Goal: Task Accomplishment & Management: Manage account settings

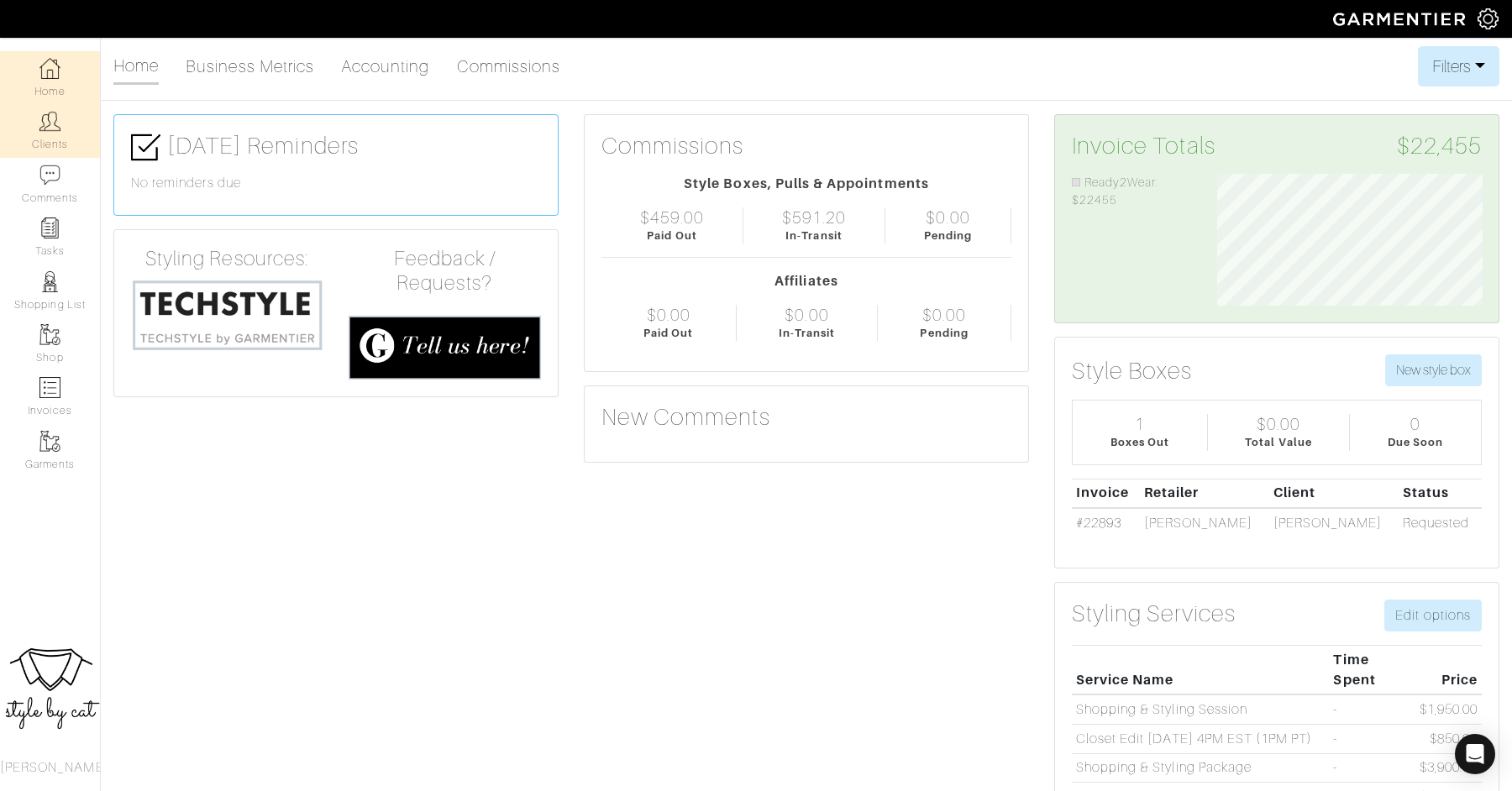
scroll to position [132, 290]
click at [36, 130] on link "Clients" at bounding box center [50, 131] width 100 height 53
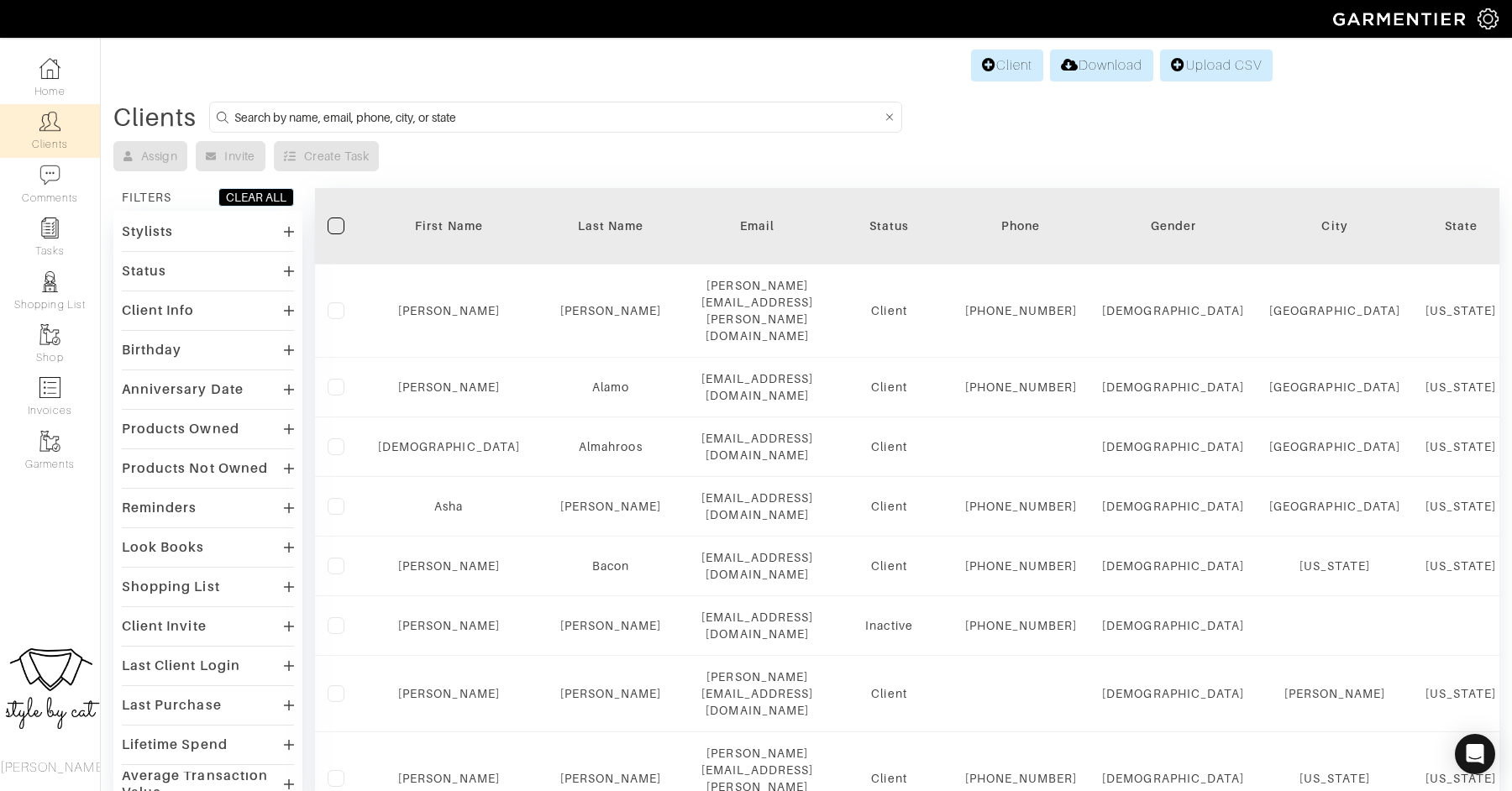
click at [516, 119] on input at bounding box center [557, 117] width 647 height 21
type input "[PERSON_NAME]"
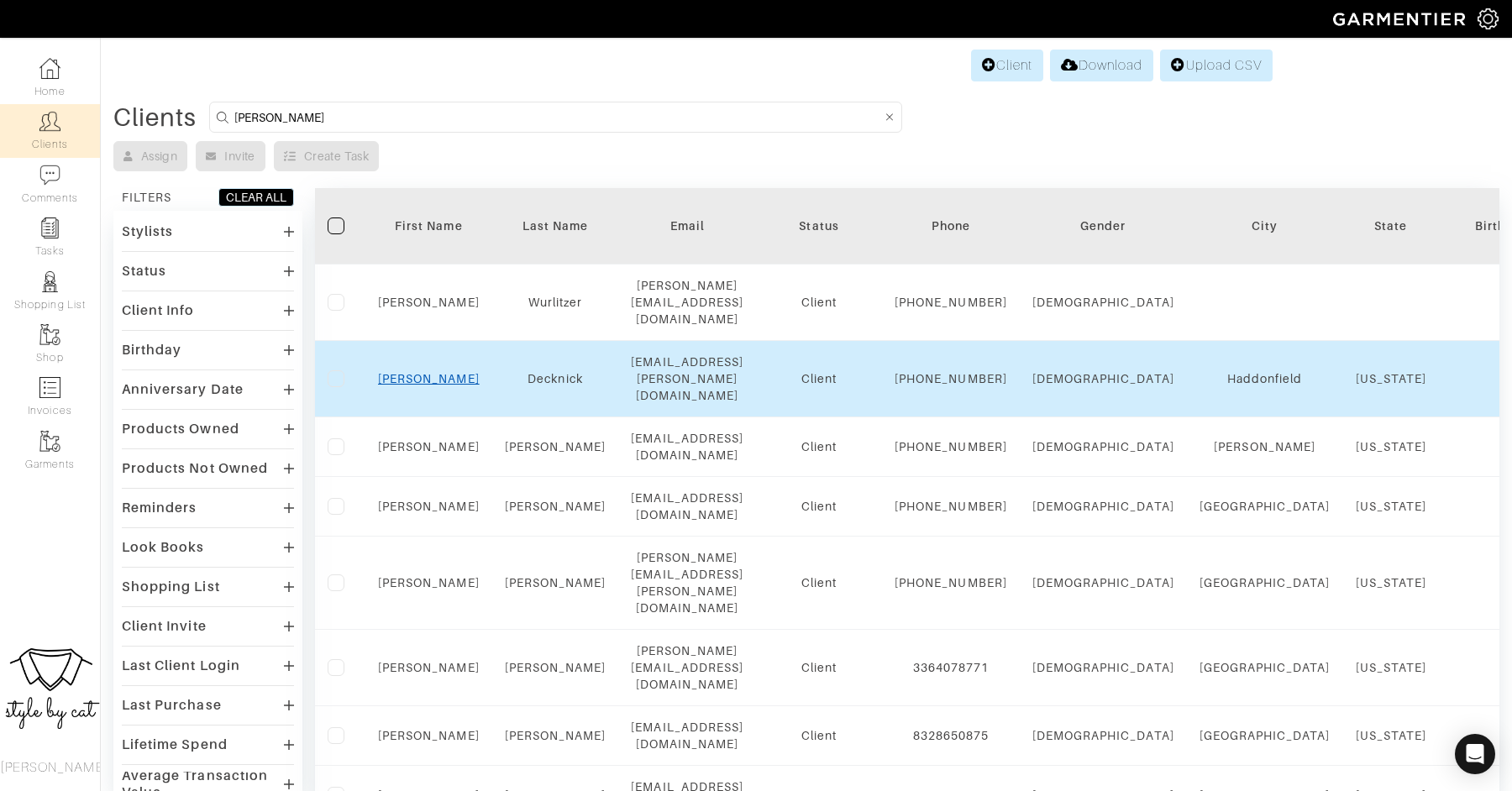
click at [419, 372] on link "[PERSON_NAME]" at bounding box center [429, 379] width 101 height 13
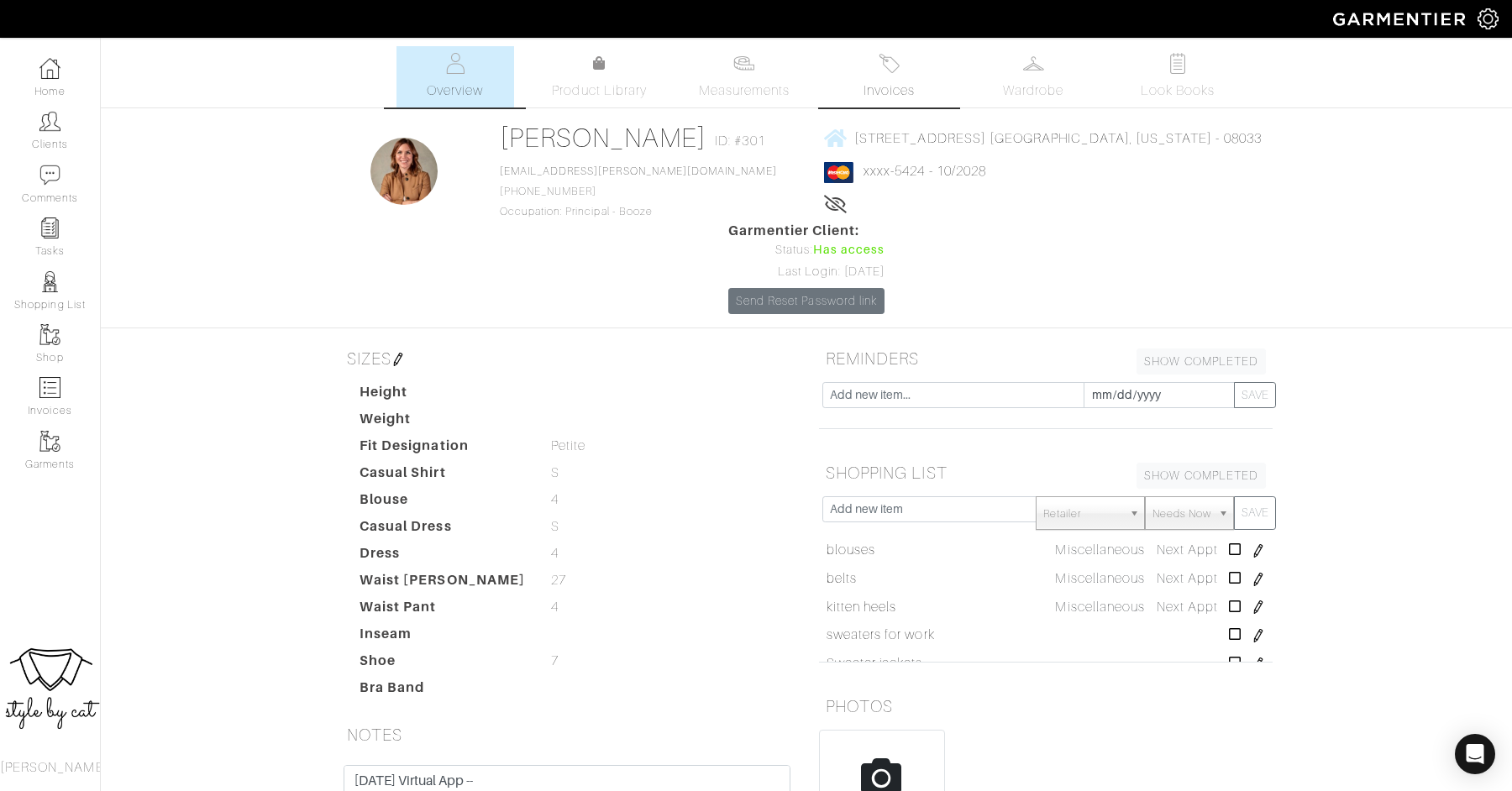
click at [883, 92] on span "Invoices" at bounding box center [889, 90] width 52 height 20
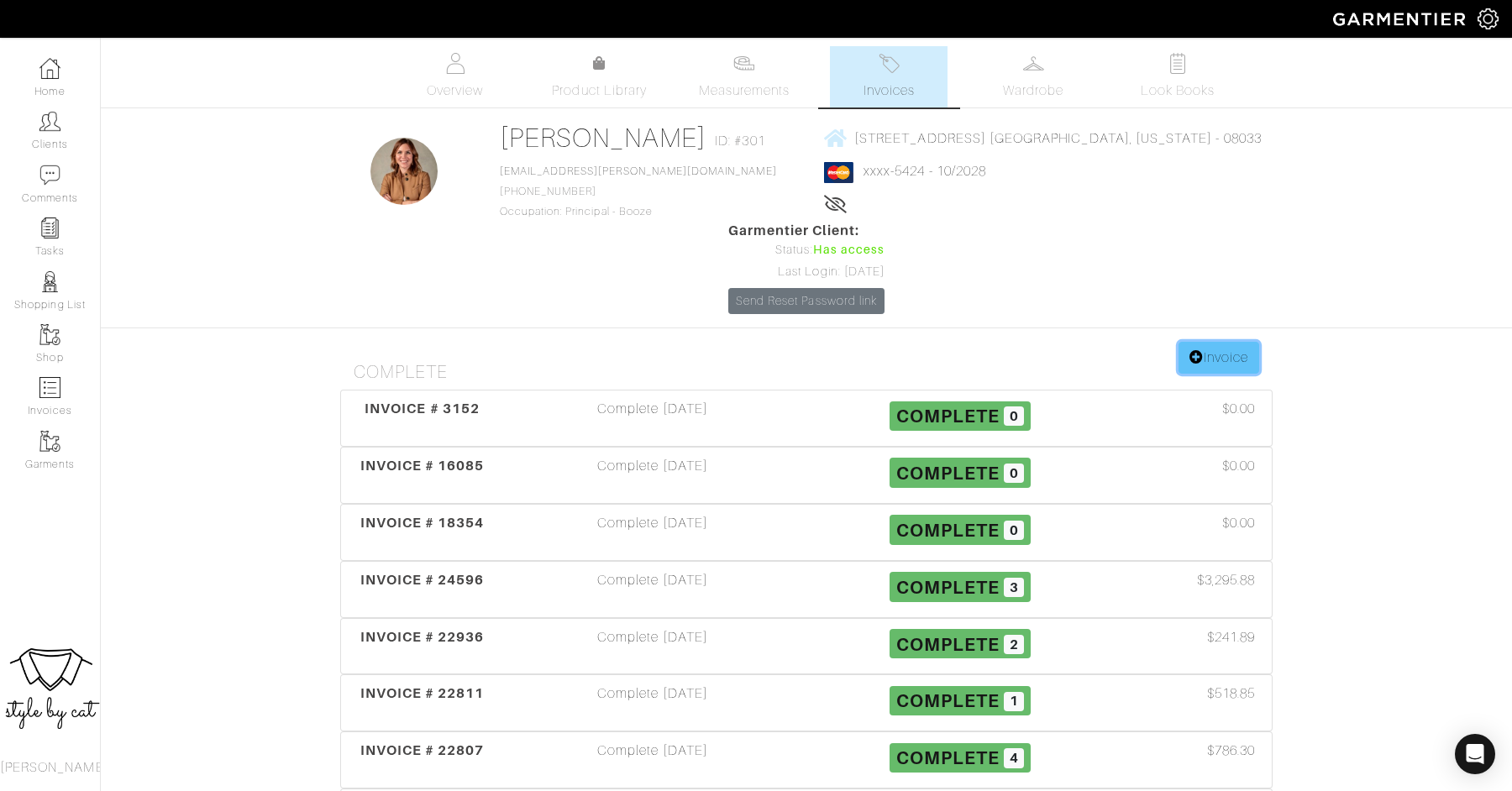
click at [1220, 342] on link "Invoice" at bounding box center [1219, 358] width 81 height 32
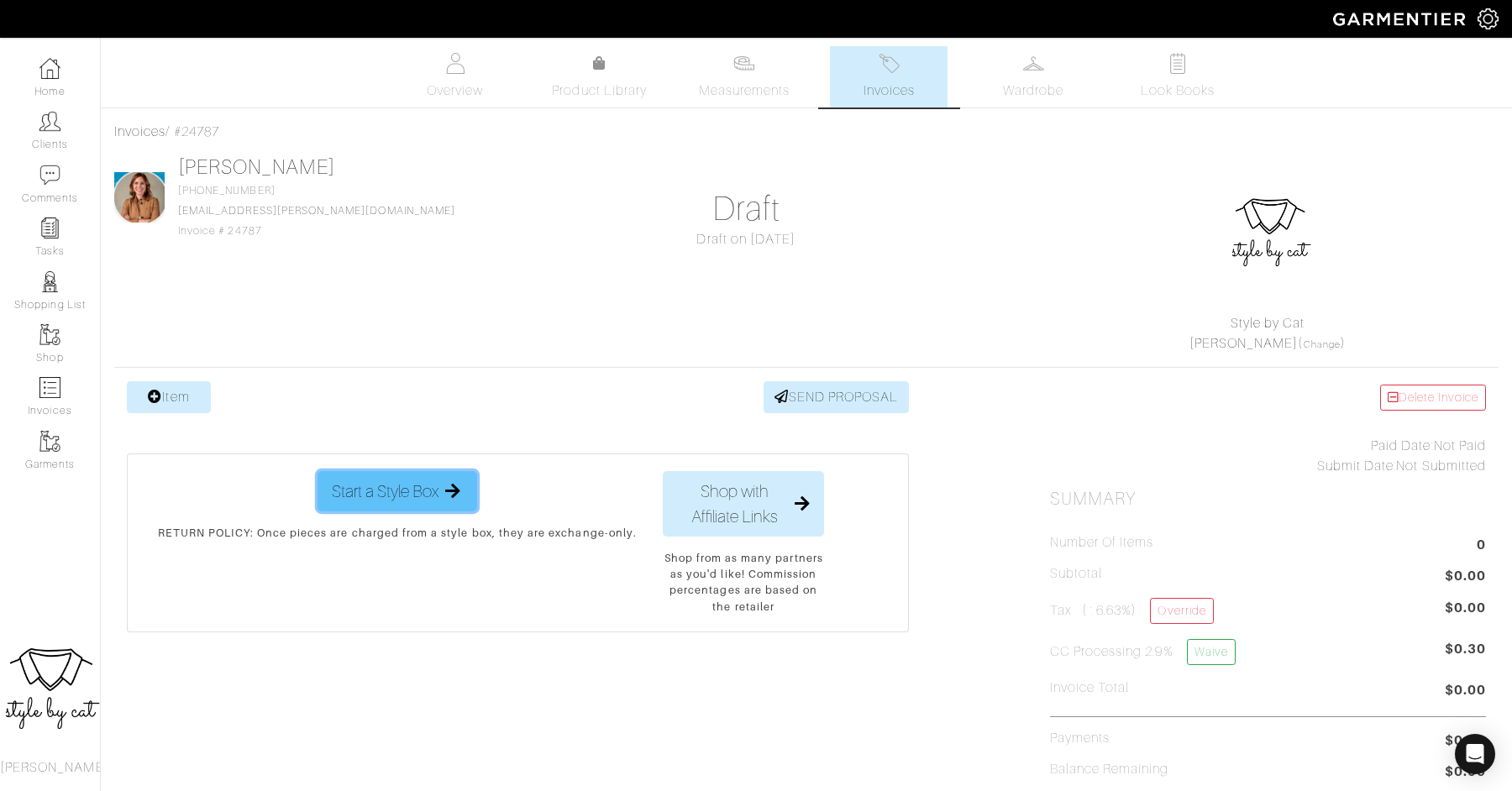
click at [342, 500] on span "Start a Style Box" at bounding box center [385, 491] width 107 height 25
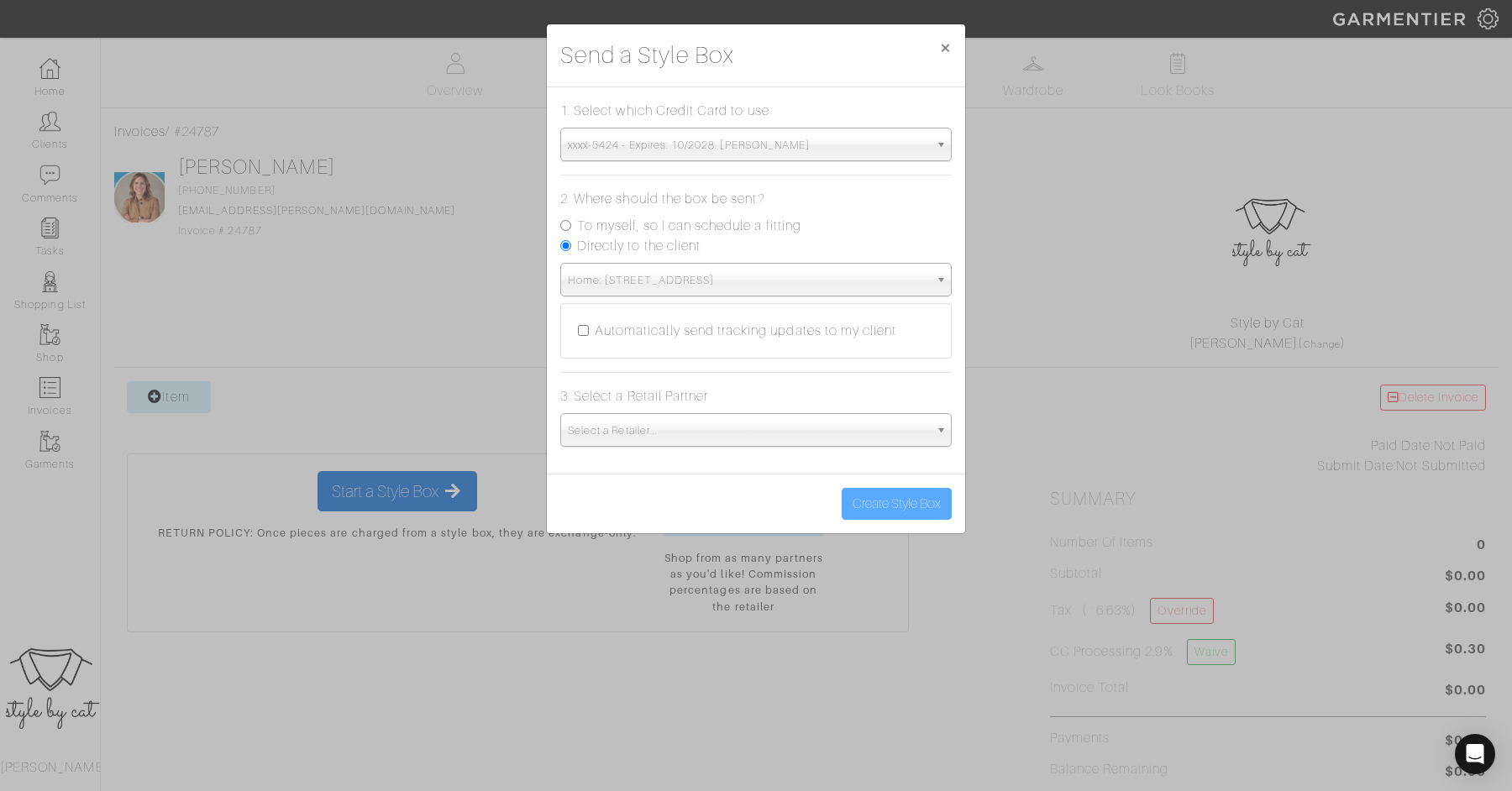
click at [709, 225] on label "To myself, so I can schedule a fitting" at bounding box center [689, 225] width 225 height 20
click at [571, 225] on input "To myself, so I can schedule a fitting" at bounding box center [566, 225] width 11 height 11
radio input "true"
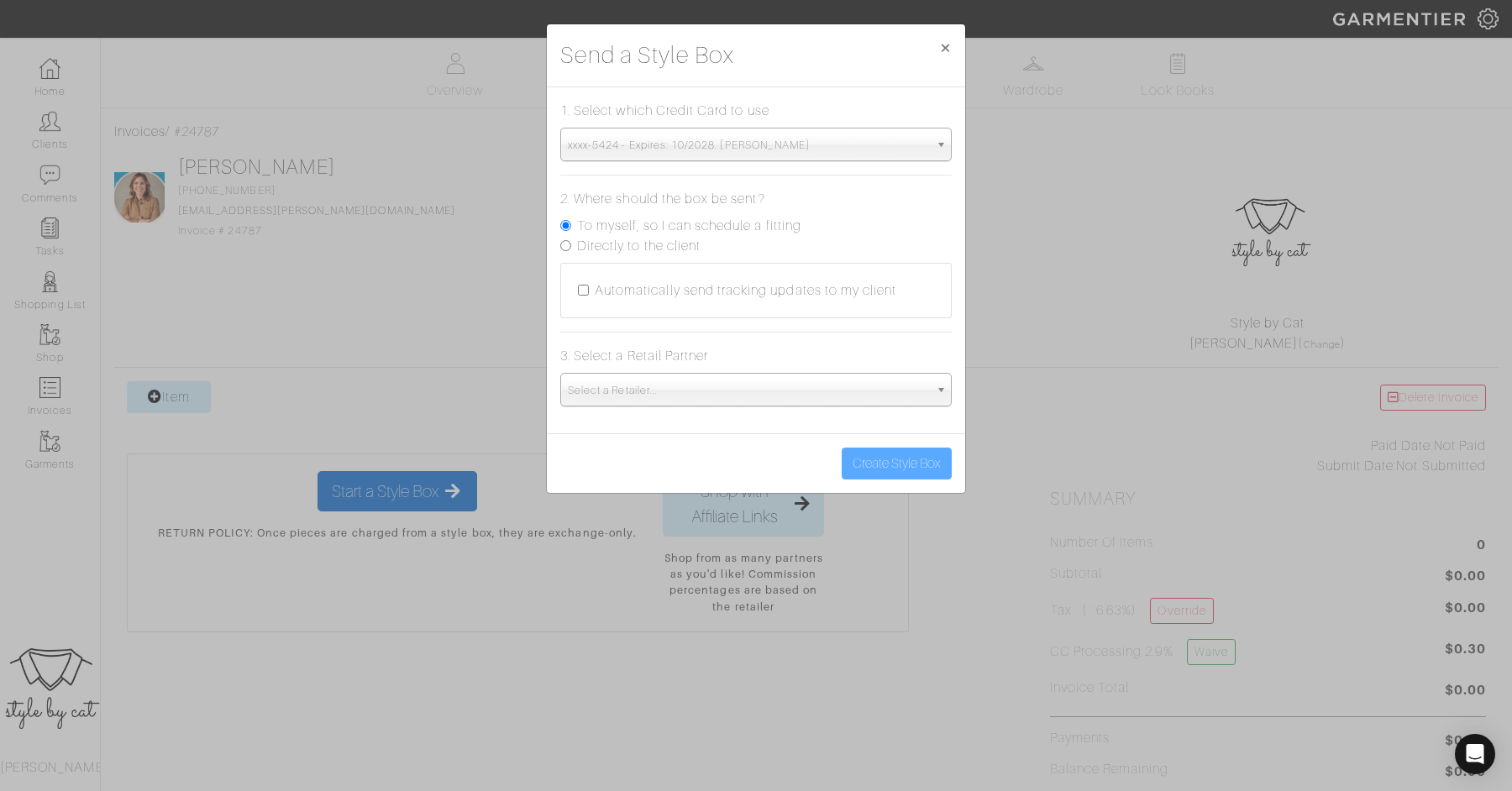
click at [728, 385] on span "Select a Retailer..." at bounding box center [748, 391] width 361 height 34
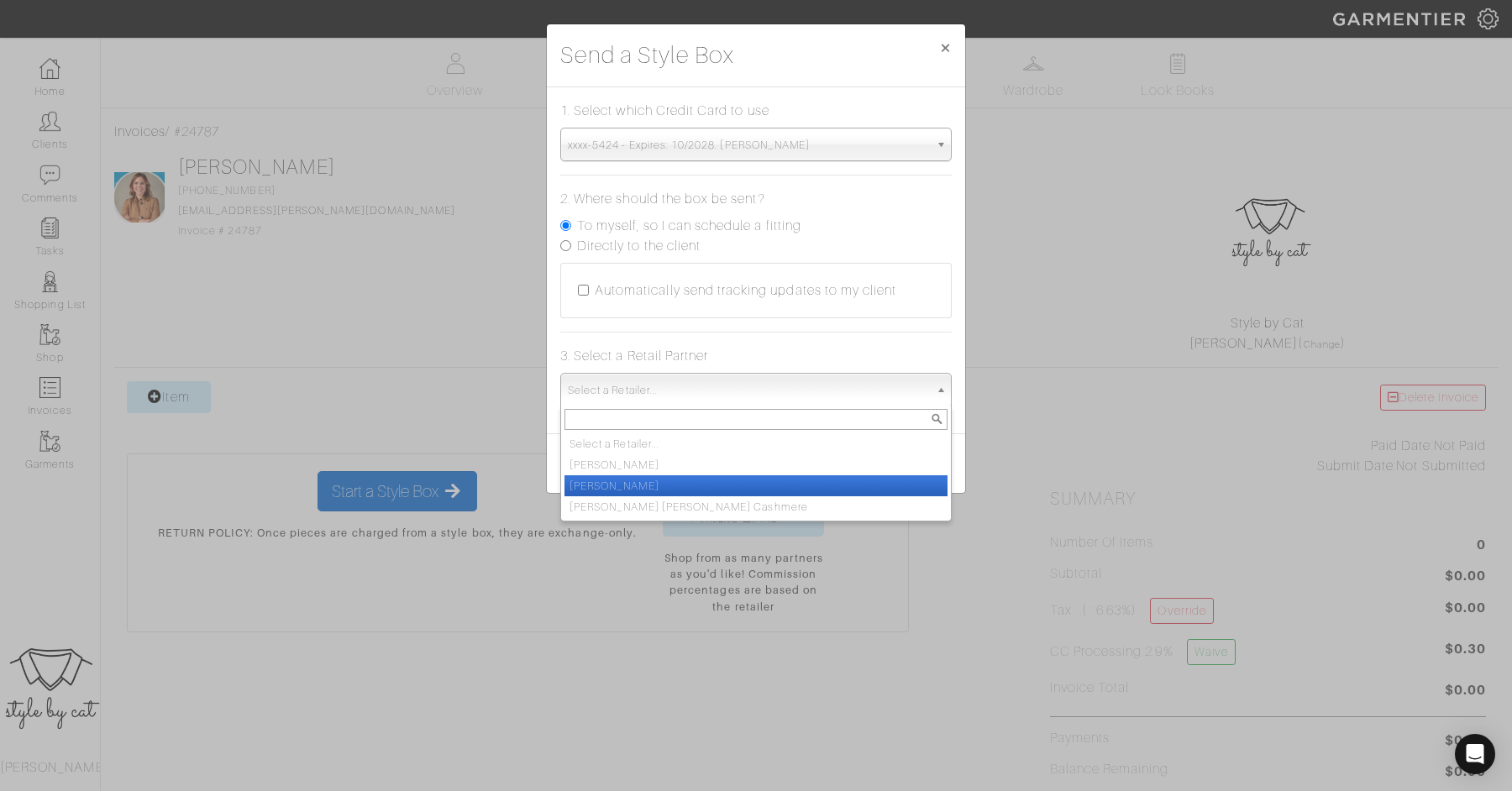
scroll to position [126, 0]
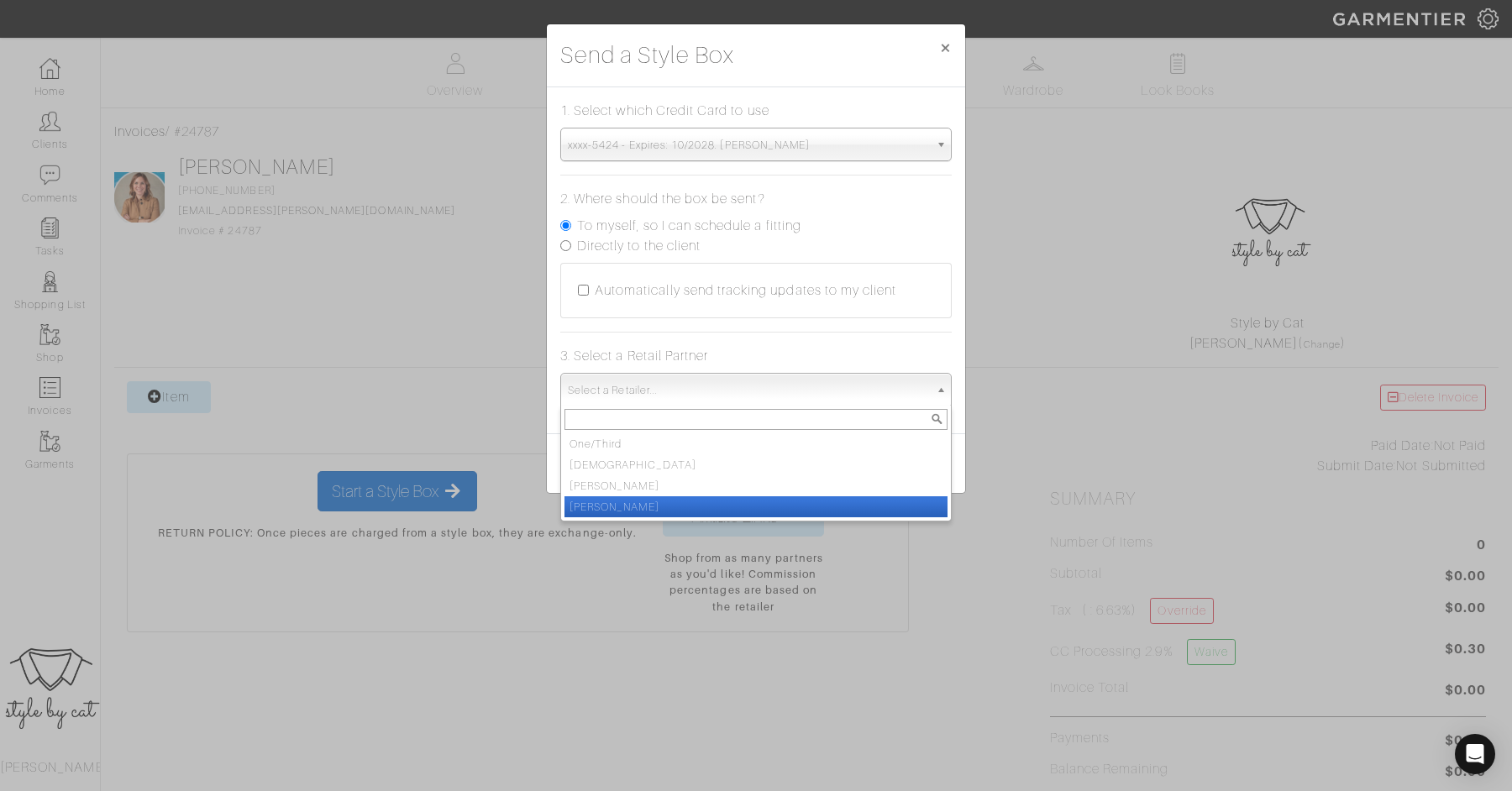
click at [715, 505] on li "[PERSON_NAME]" at bounding box center [756, 506] width 383 height 21
select select "19"
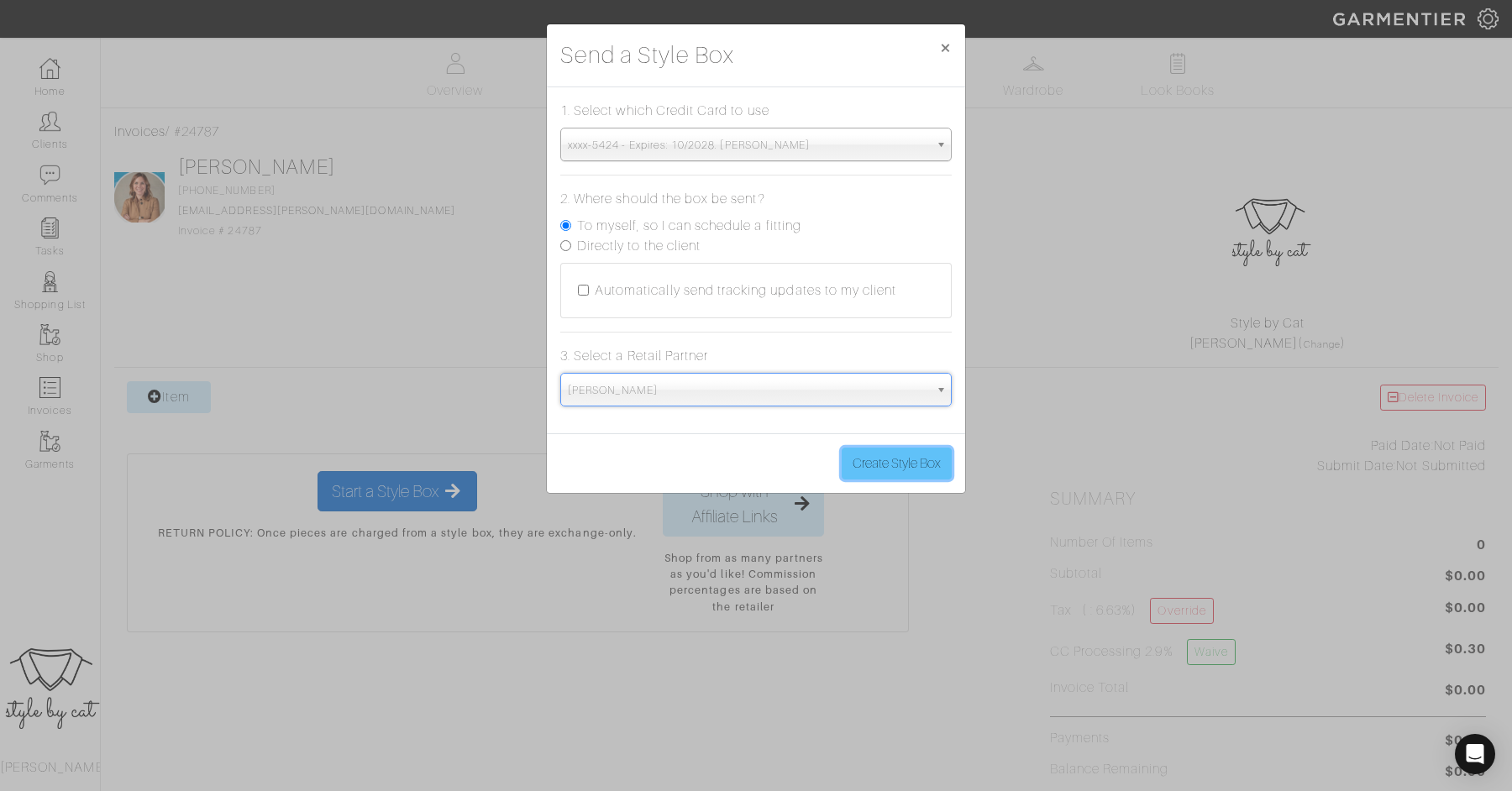
click at [926, 455] on button "Create Style Box" at bounding box center [896, 464] width 110 height 32
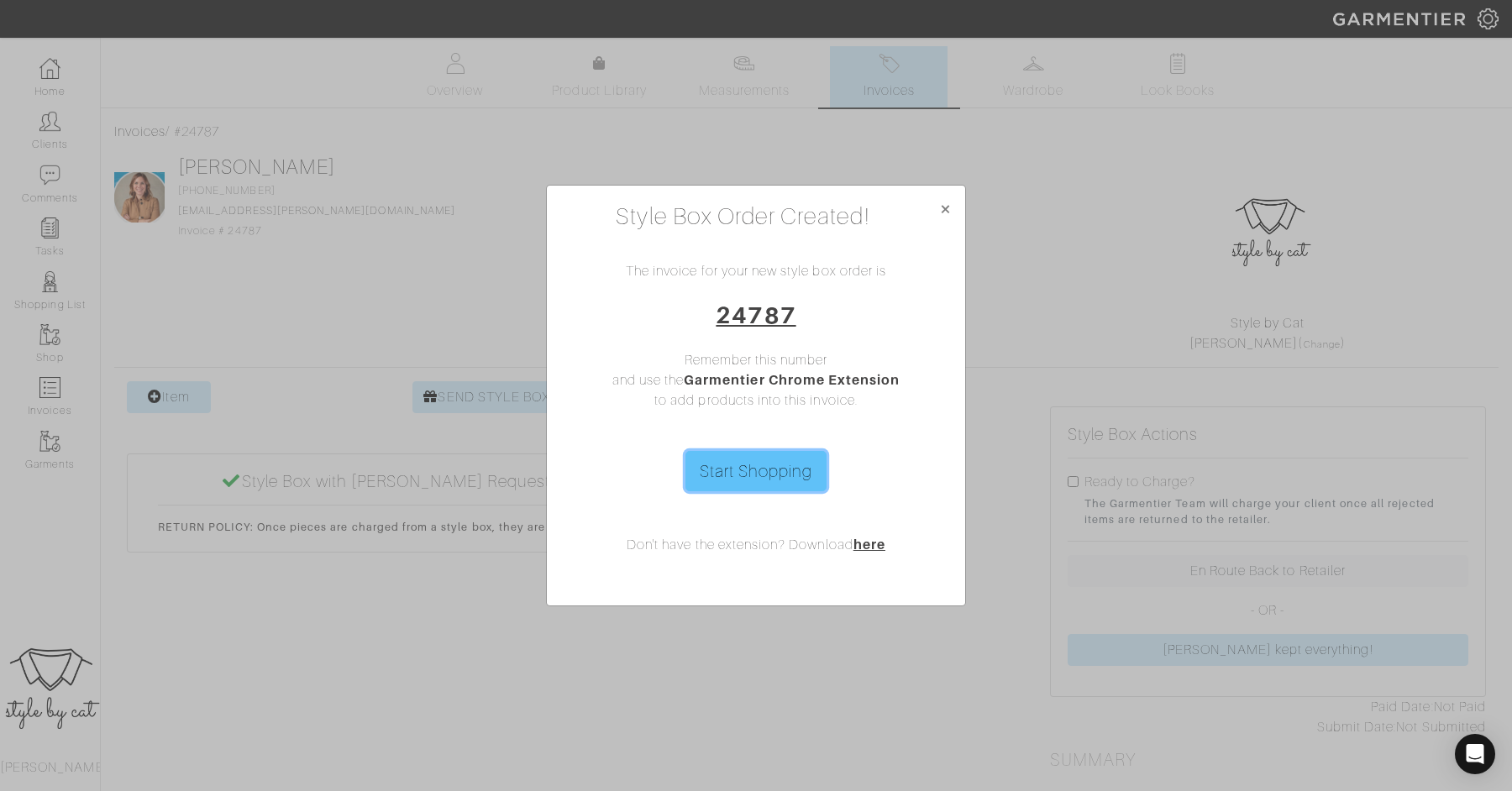
click at [725, 476] on link "Start Shopping" at bounding box center [756, 471] width 142 height 40
click at [938, 215] on button "×" at bounding box center [945, 209] width 39 height 47
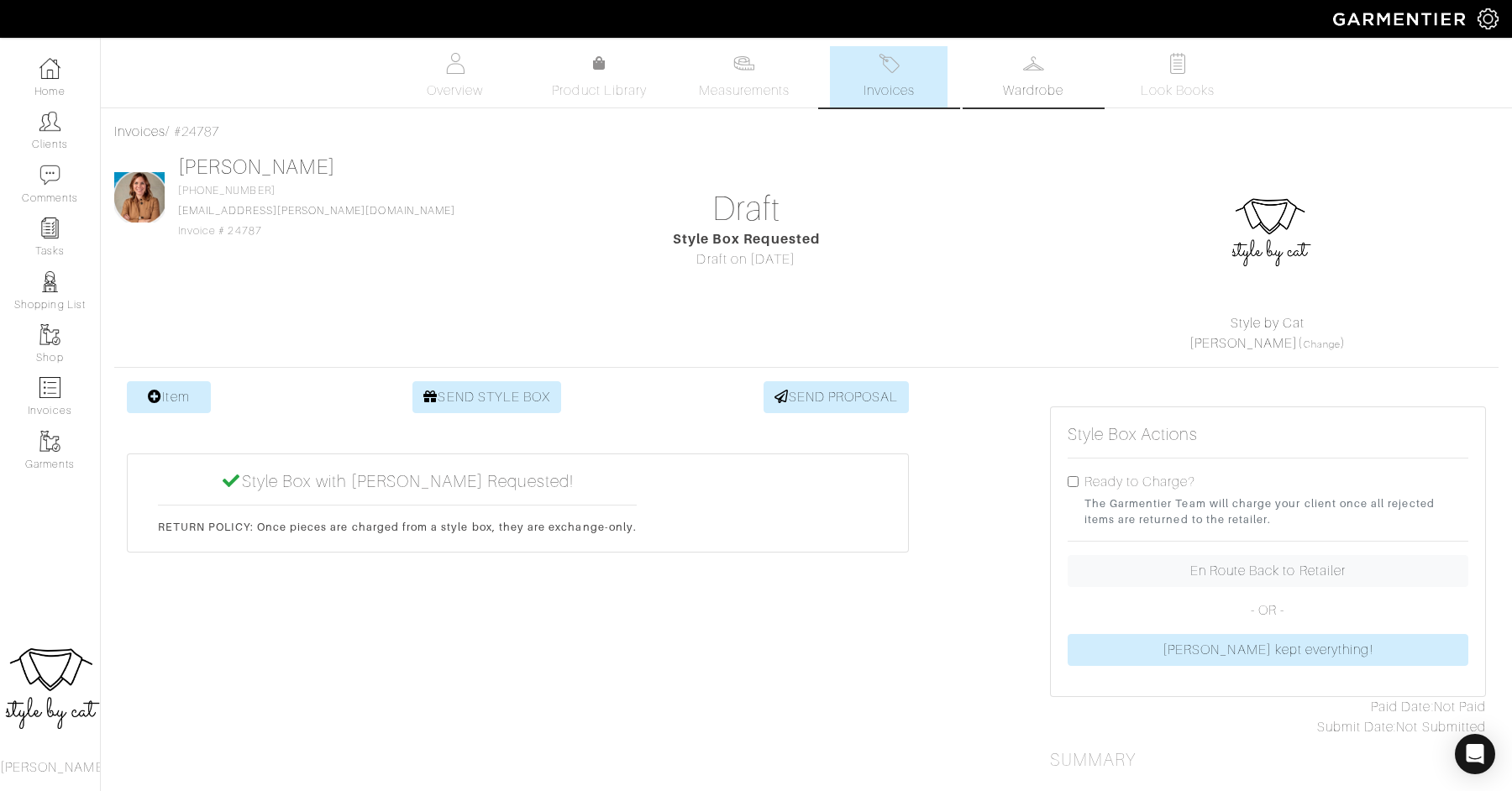
click at [1053, 54] on link "Wardrobe" at bounding box center [1033, 76] width 117 height 61
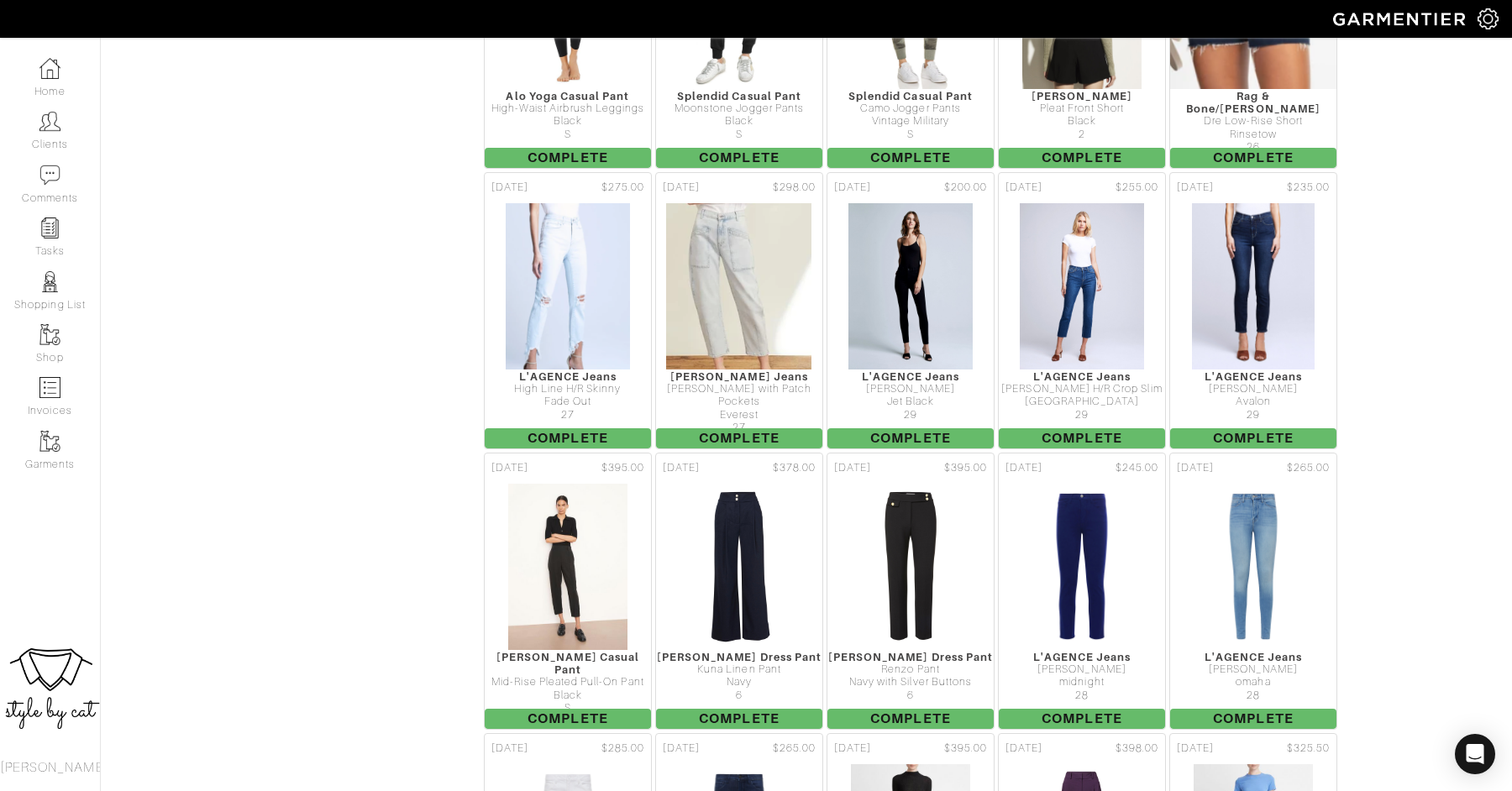
scroll to position [3148, 0]
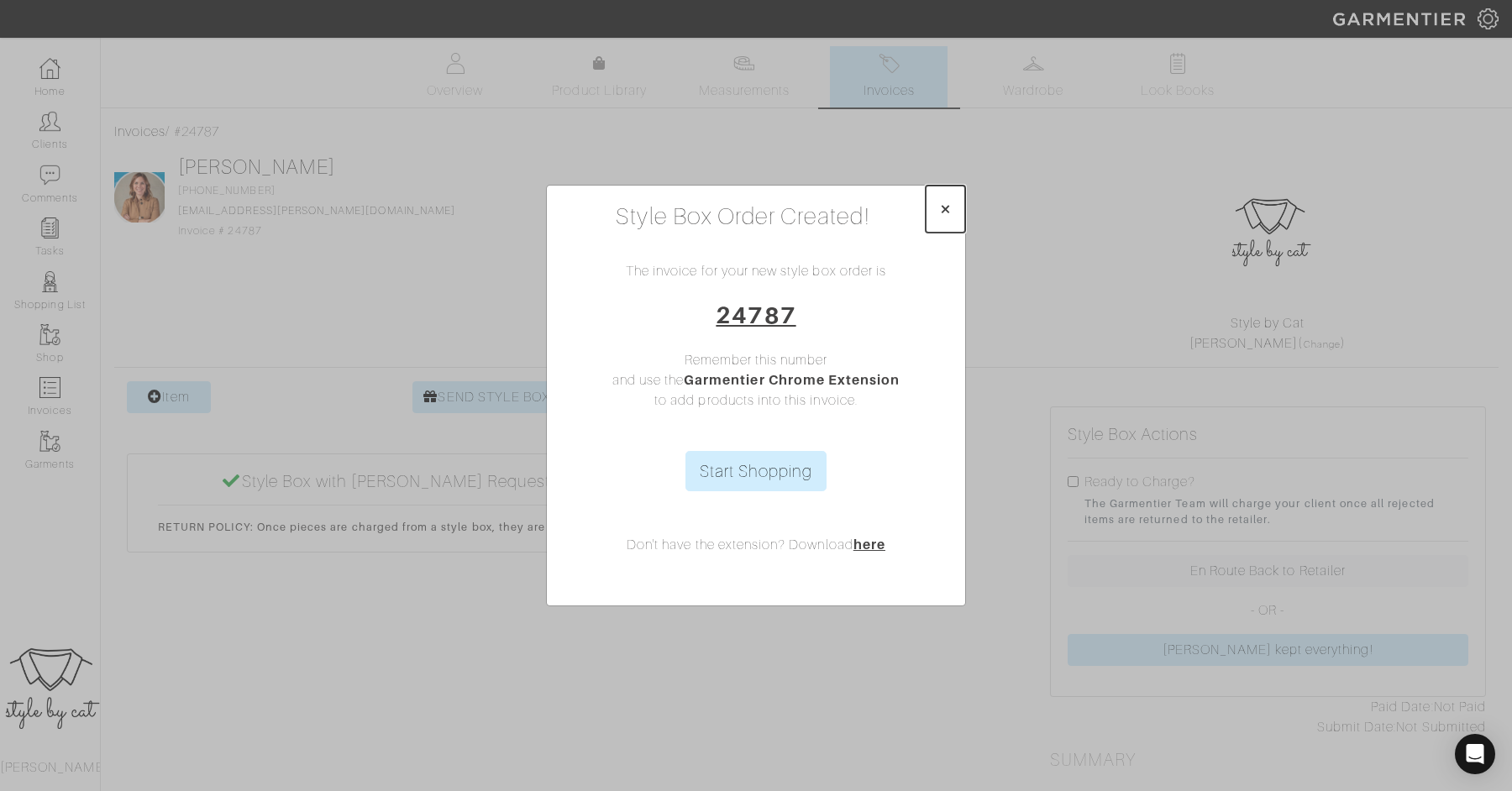
click at [947, 215] on span "×" at bounding box center [945, 209] width 12 height 23
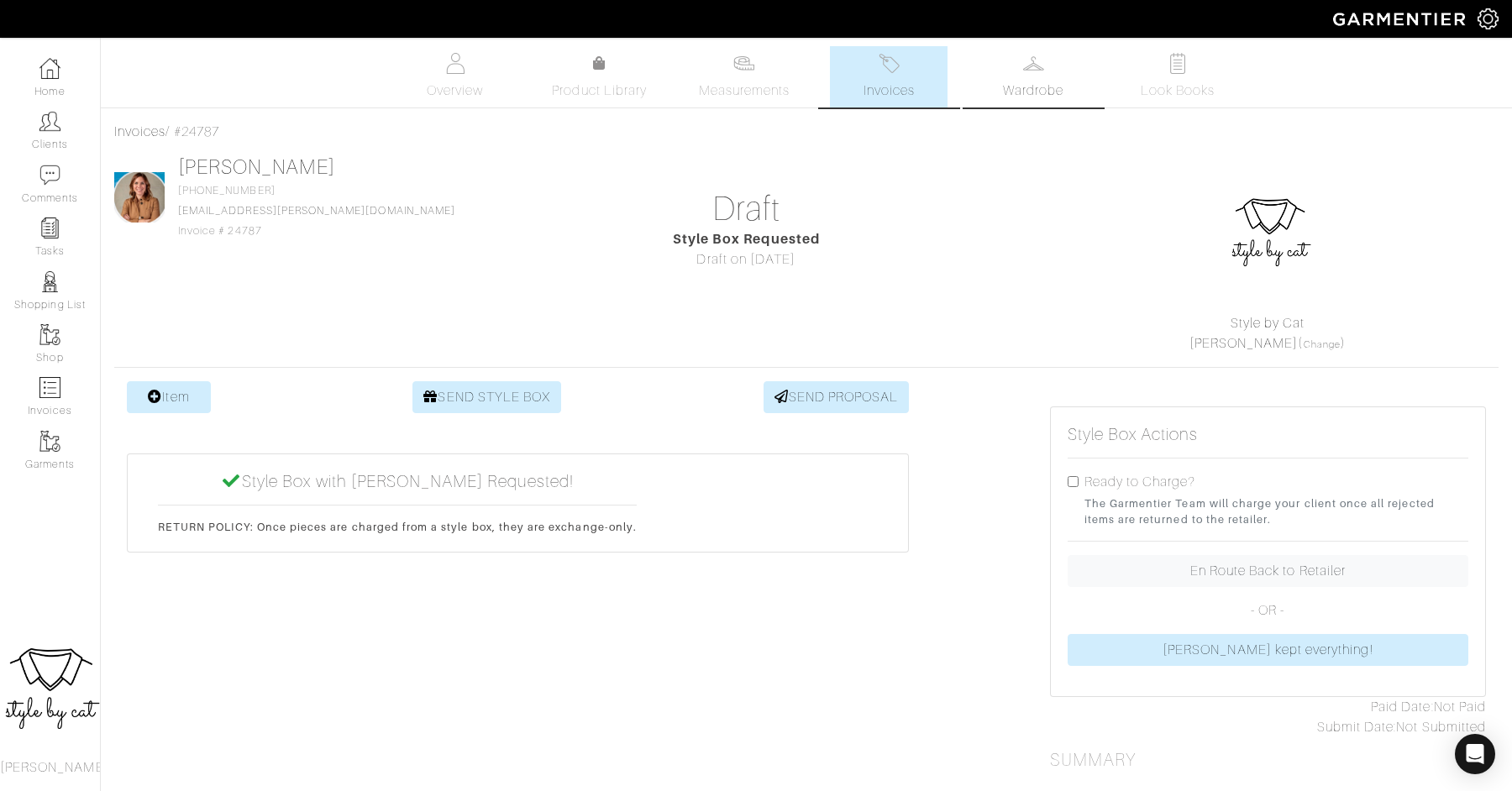
click at [1012, 99] on span "Wardrobe" at bounding box center [1033, 90] width 60 height 20
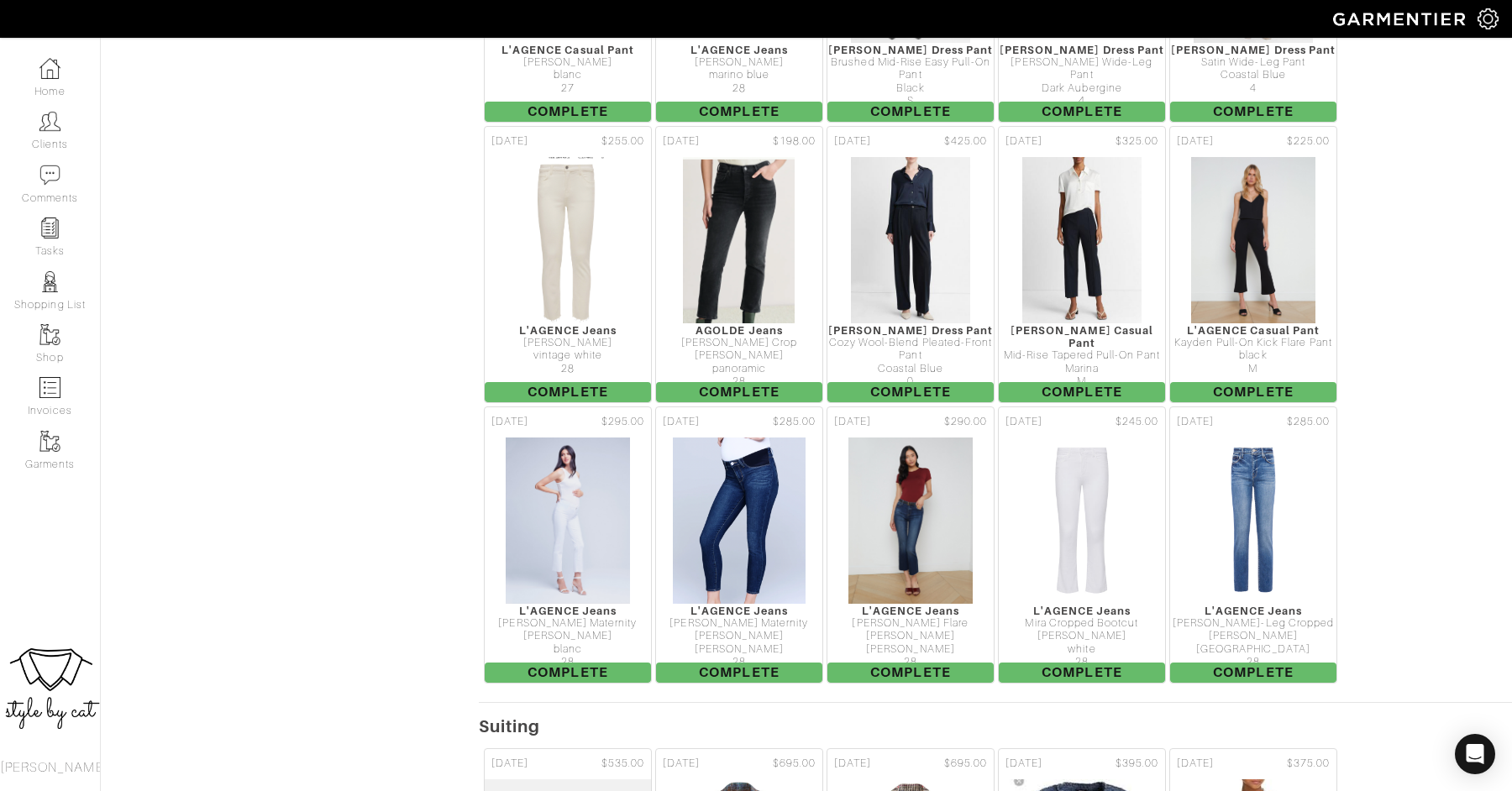
scroll to position [4034, 0]
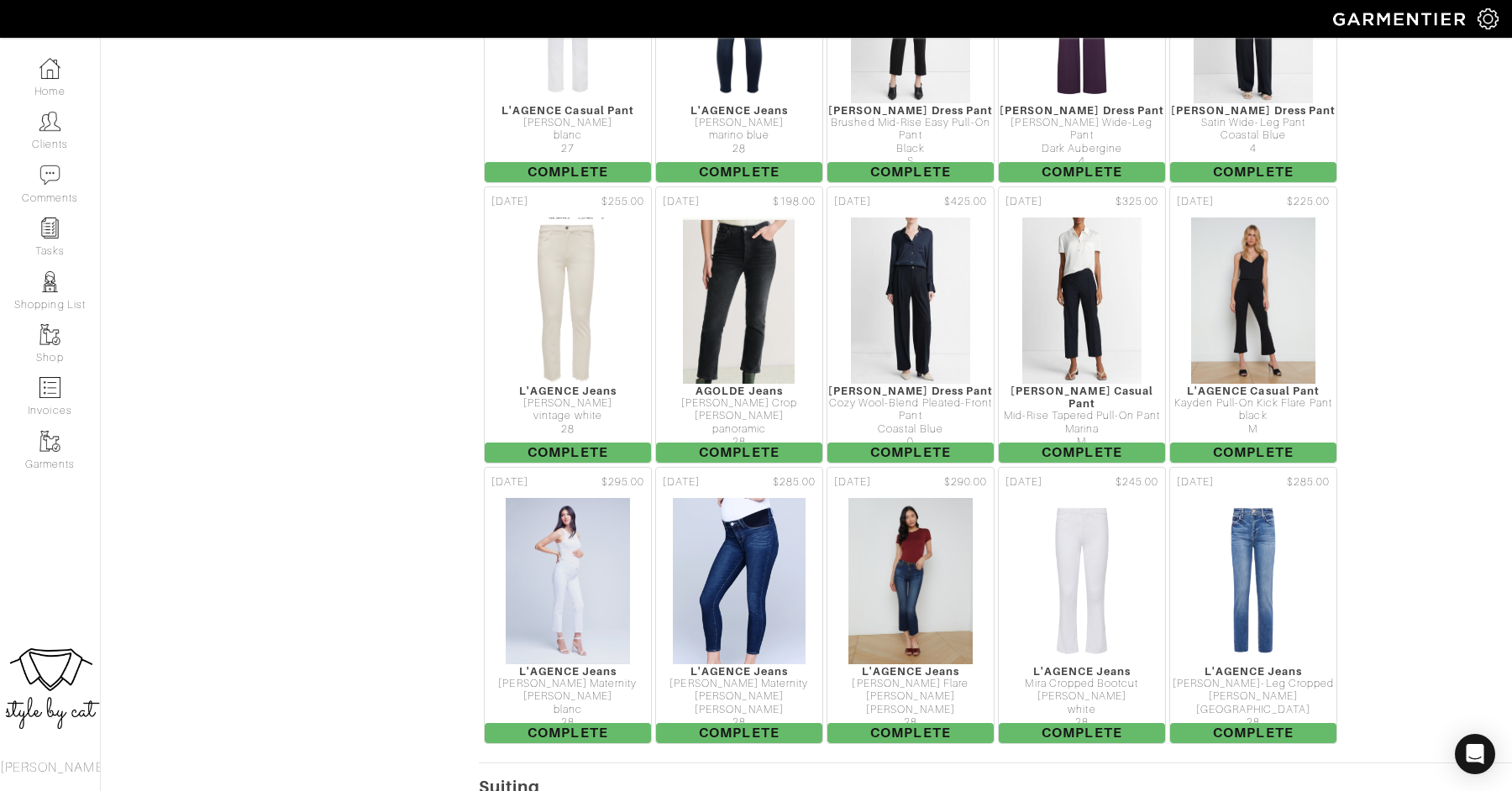
scroll to position [3975, 0]
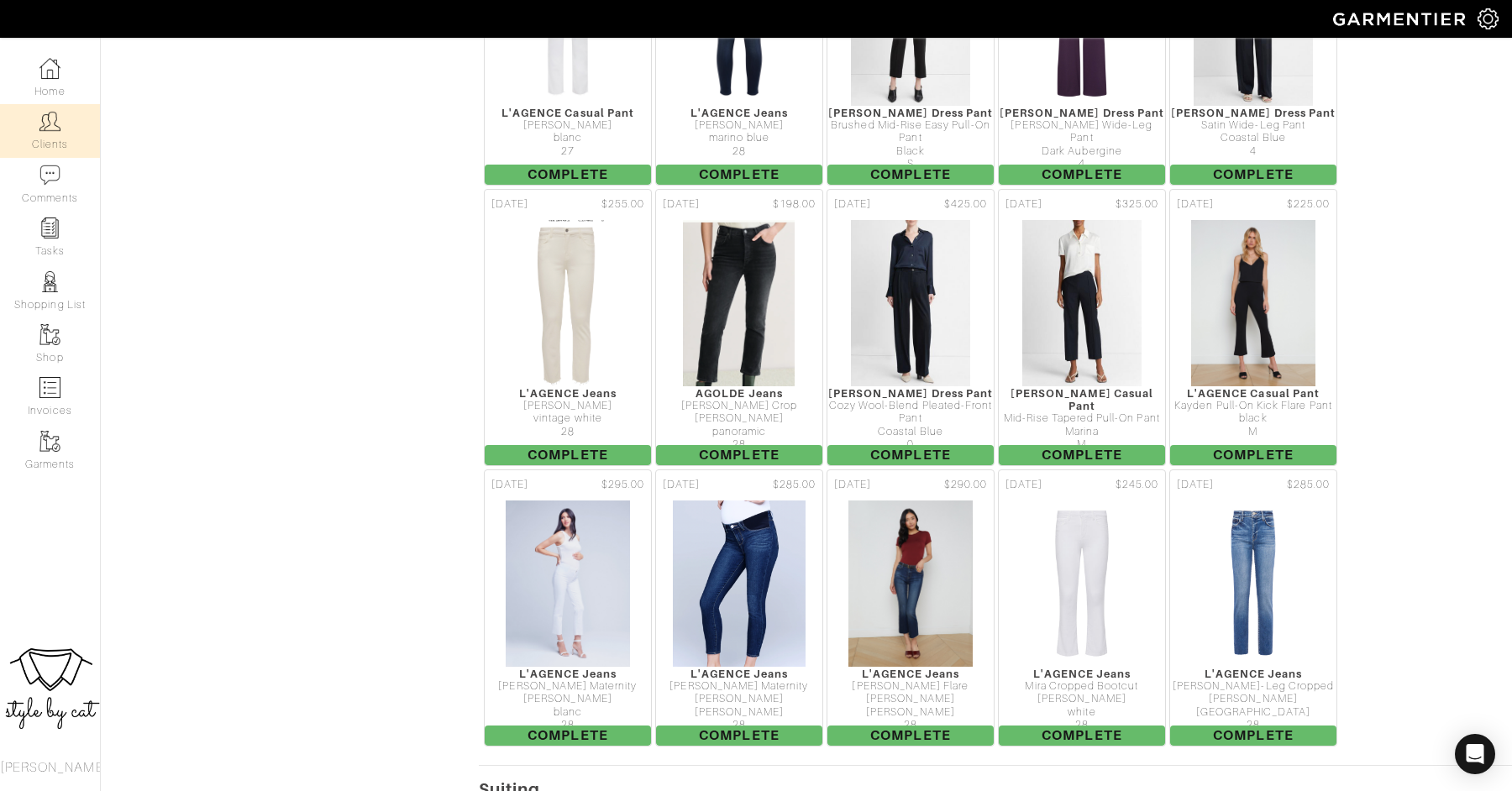
click at [55, 146] on link "Clients" at bounding box center [50, 131] width 100 height 53
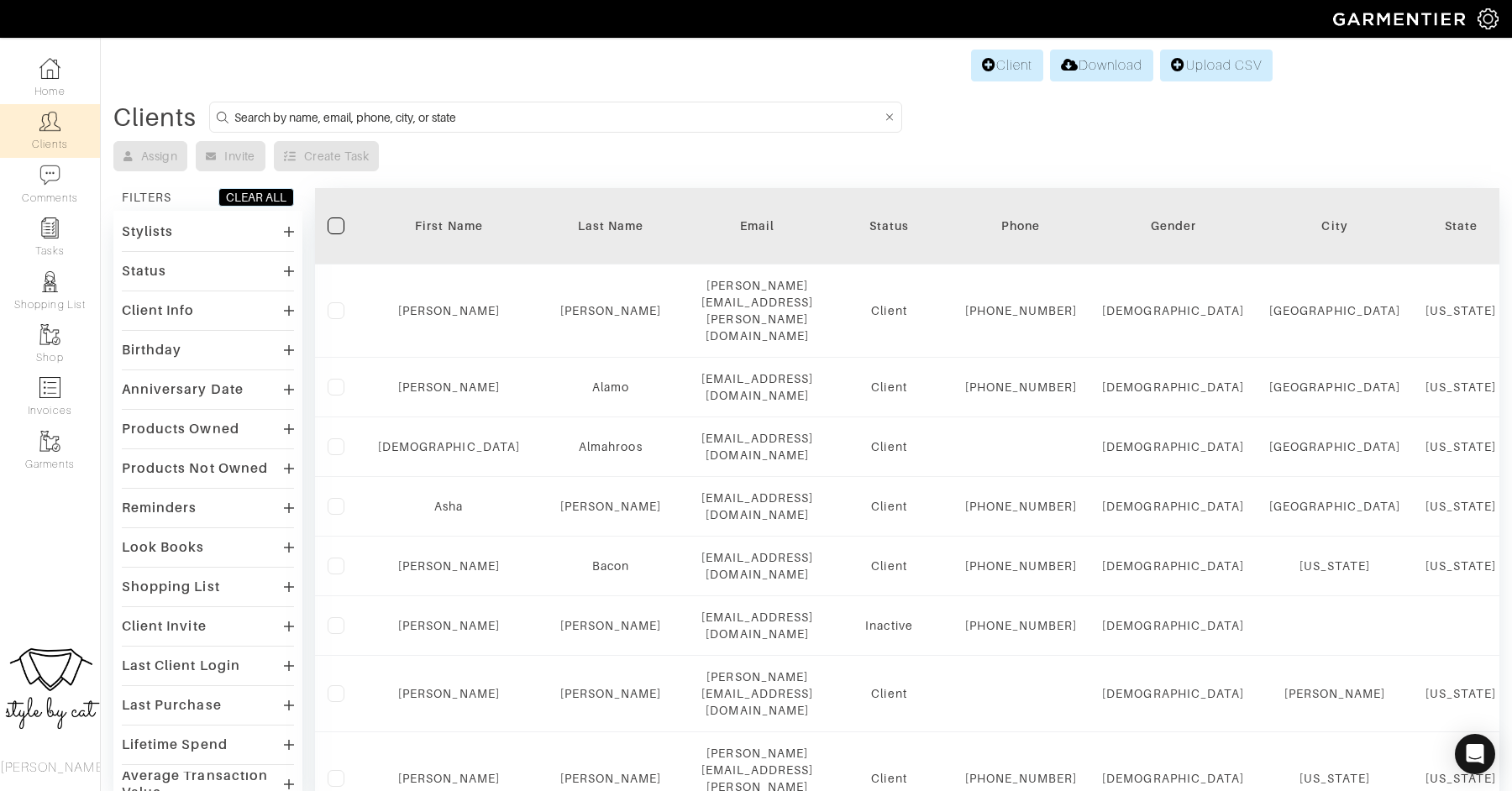
click at [456, 115] on input at bounding box center [557, 117] width 647 height 21
type input "samantha"
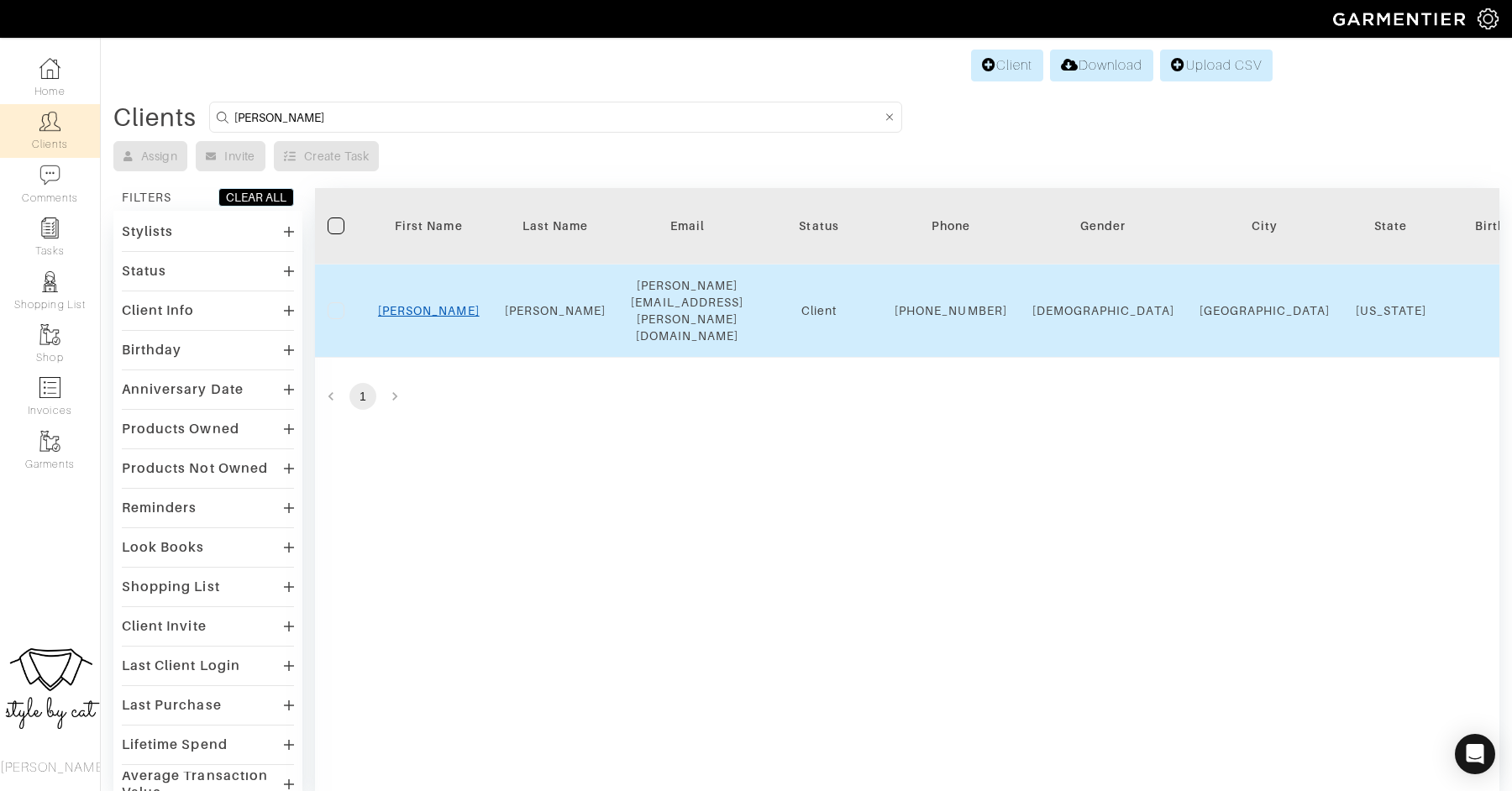
click at [428, 304] on link "[PERSON_NAME]" at bounding box center [429, 311] width 101 height 13
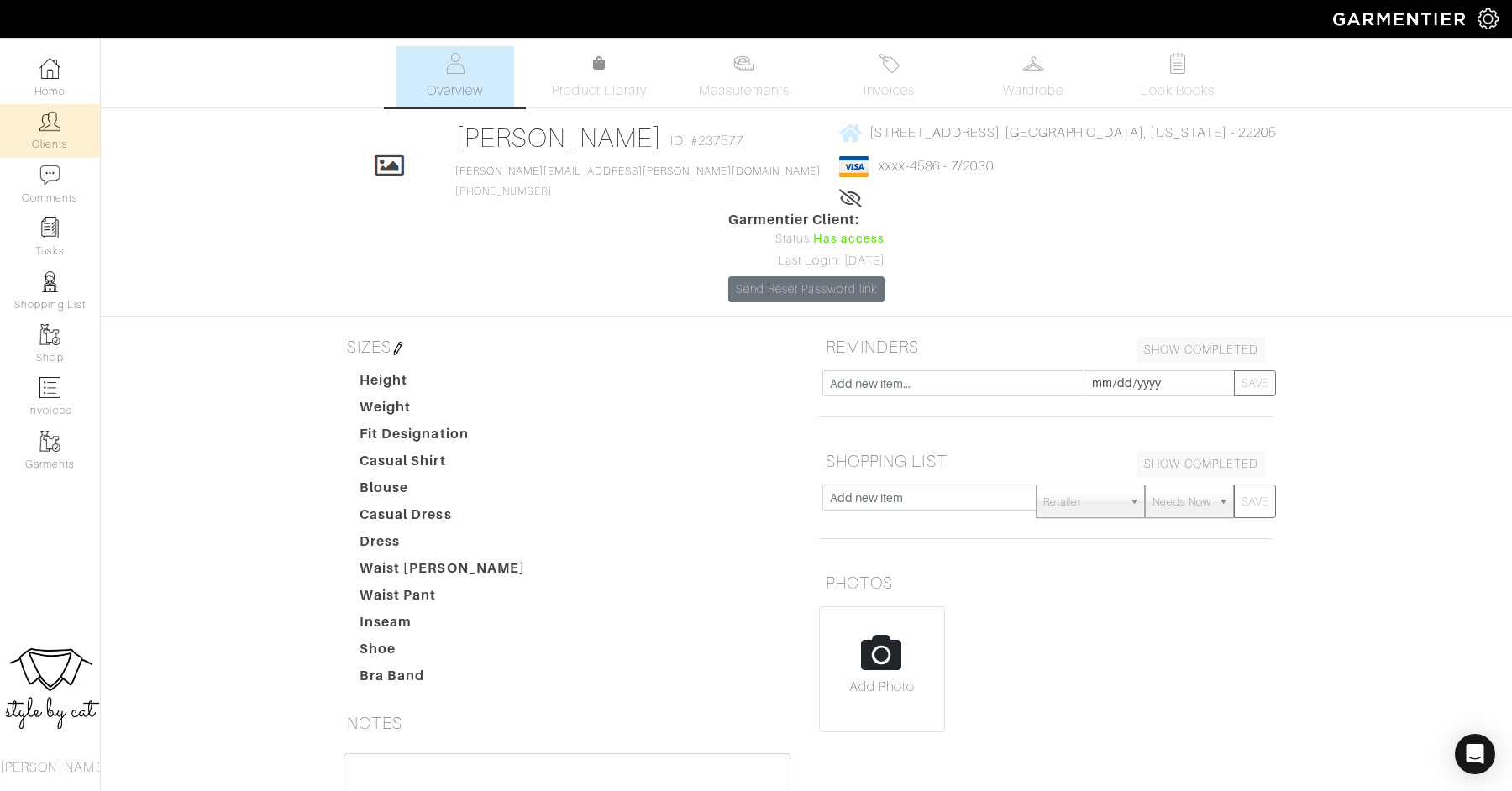
click at [45, 109] on link "Clients" at bounding box center [50, 131] width 100 height 53
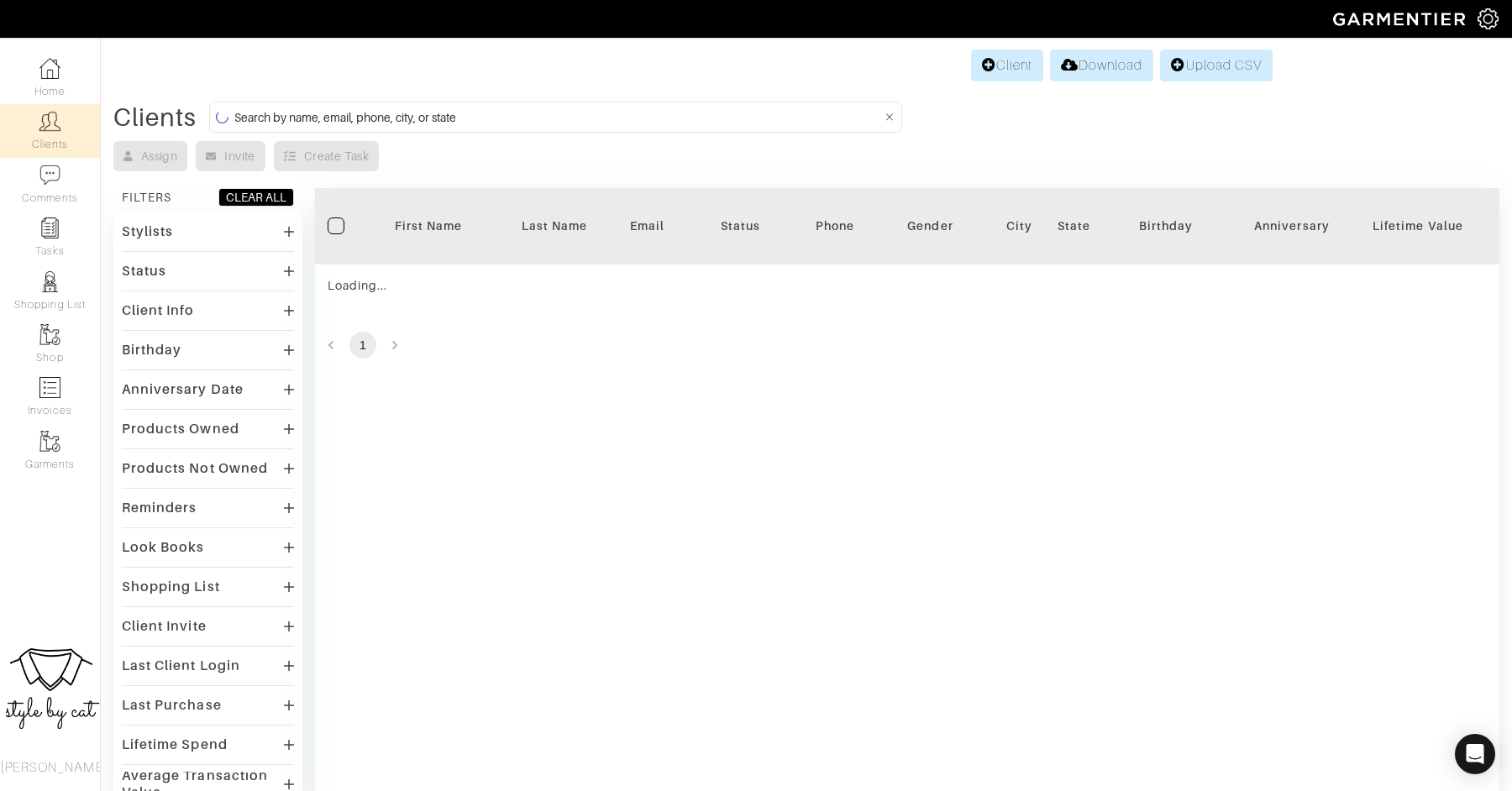
click at [541, 120] on input at bounding box center [557, 117] width 647 height 21
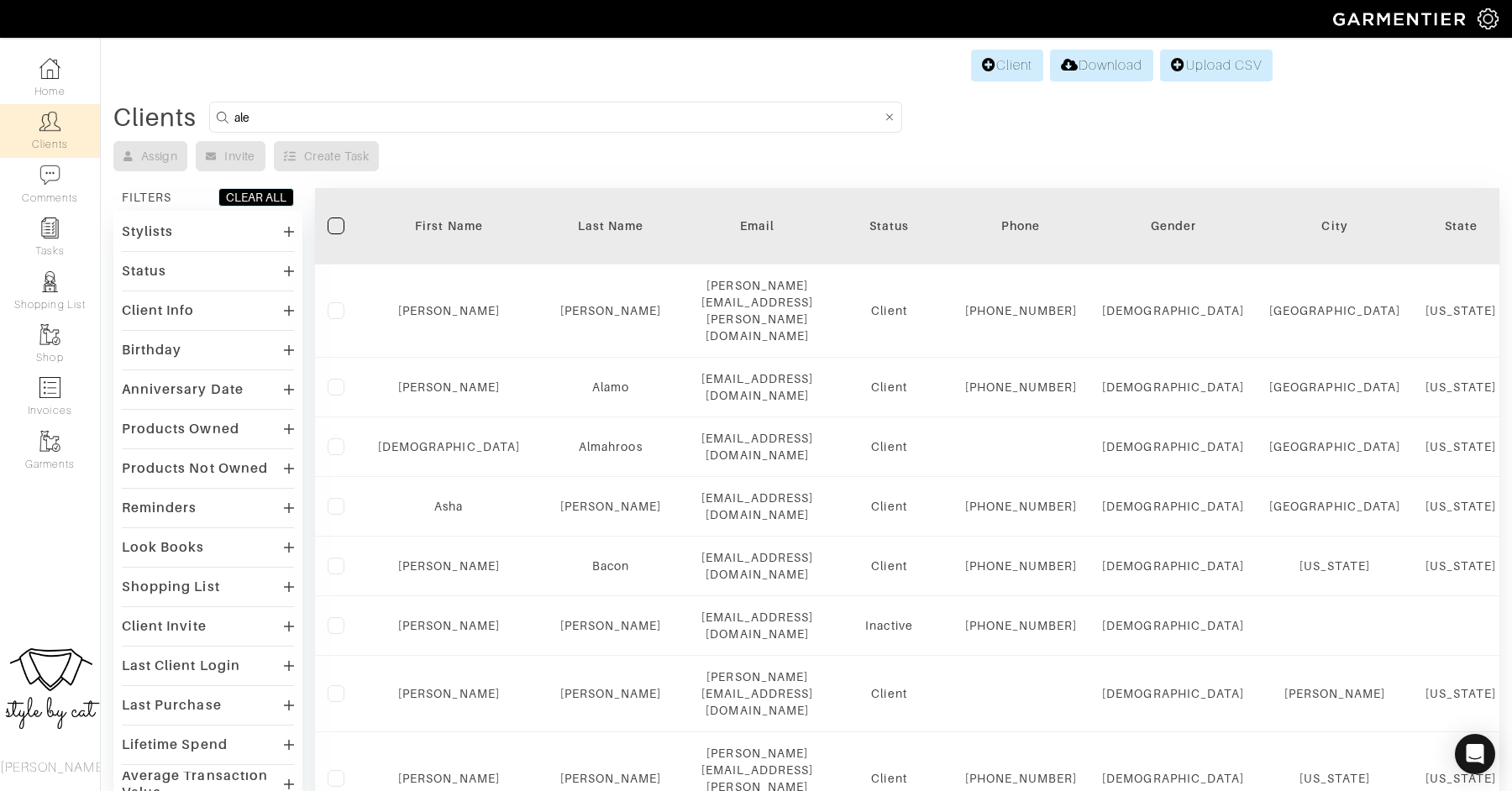
type input "[PERSON_NAME]"
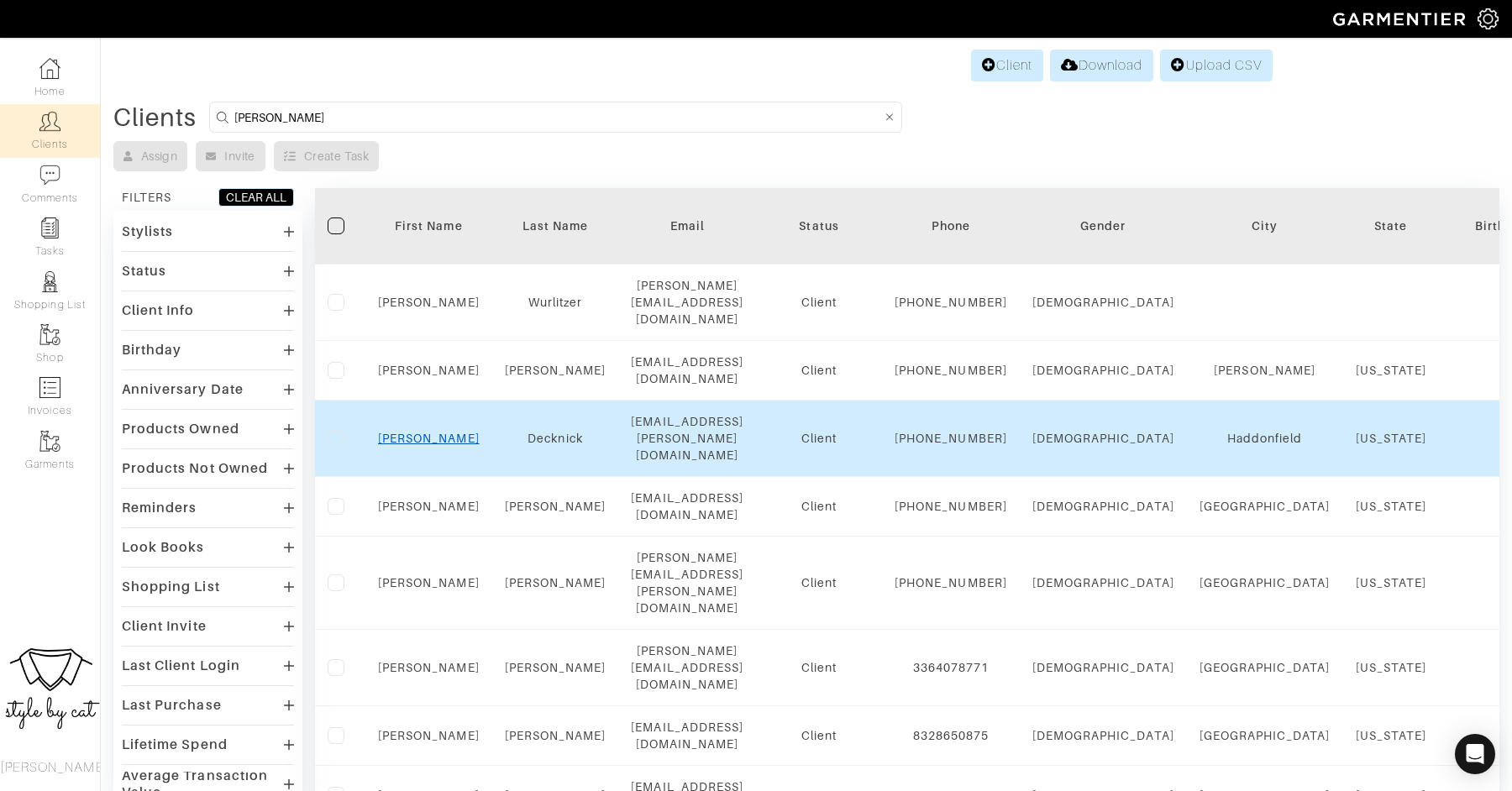
click at [407, 432] on link "[PERSON_NAME]" at bounding box center [429, 439] width 101 height 13
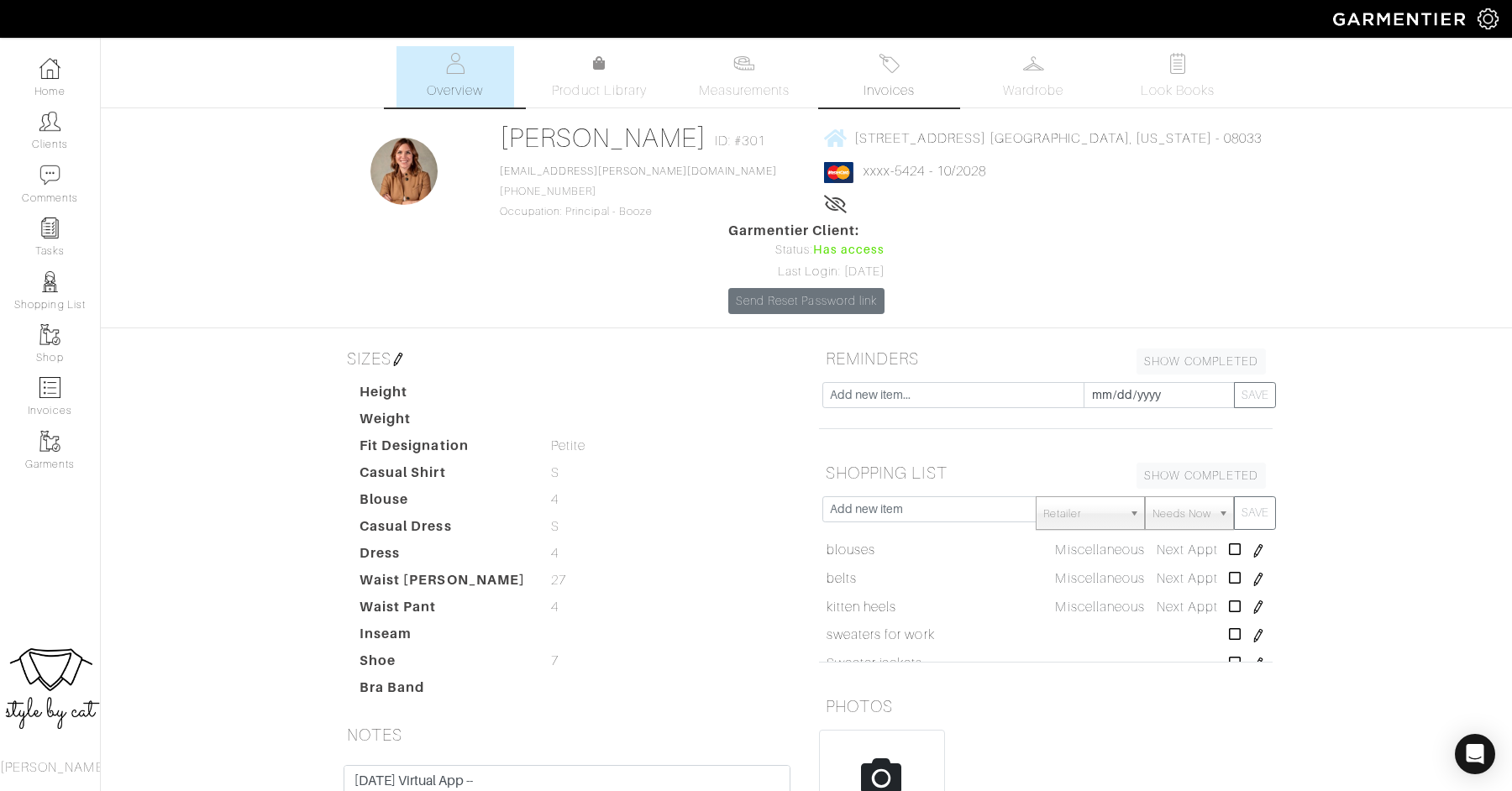
click at [886, 105] on link "Invoices" at bounding box center [888, 76] width 117 height 61
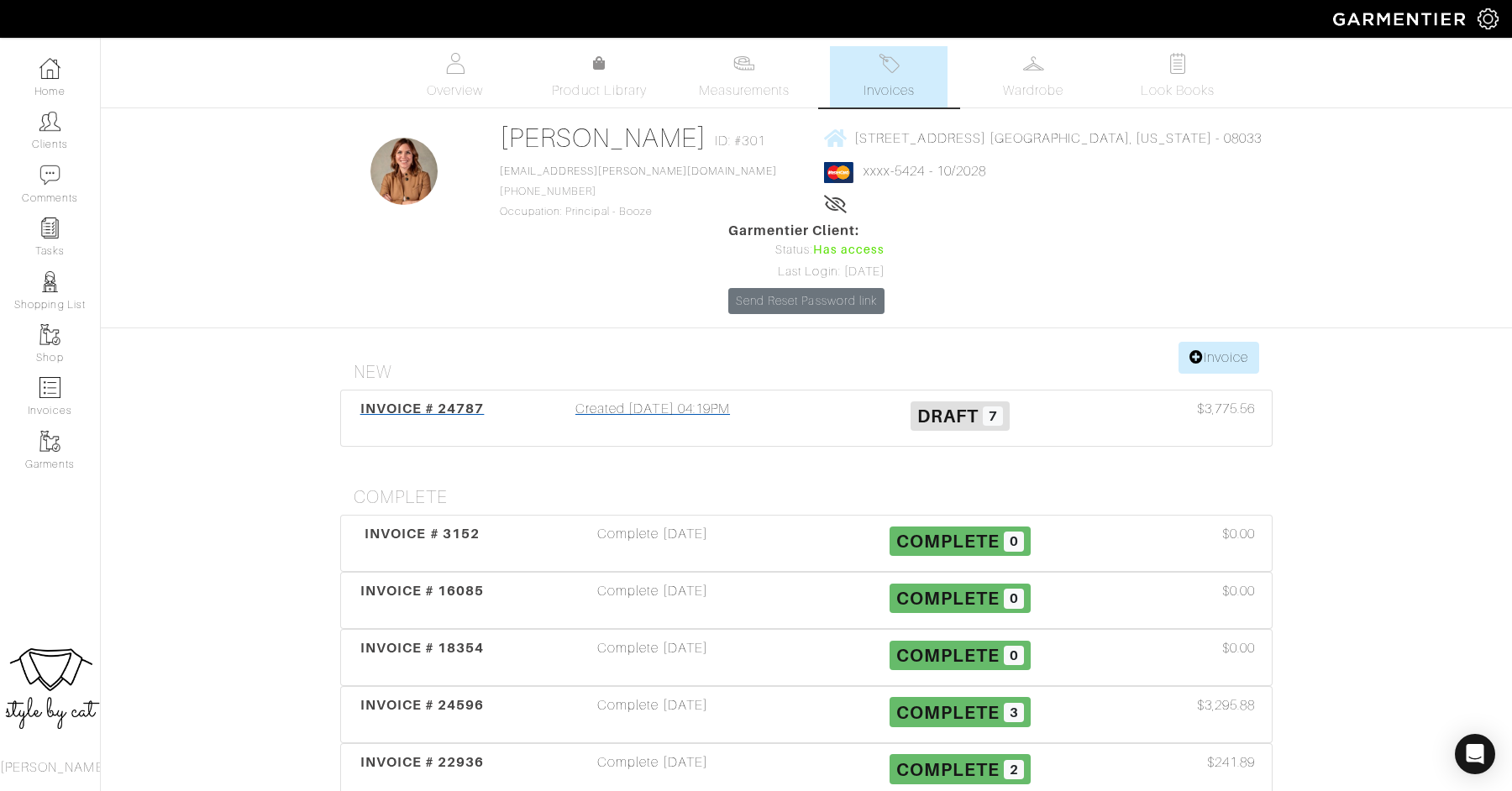
click at [427, 400] on span "INVOICE # 24787" at bounding box center [423, 408] width 124 height 16
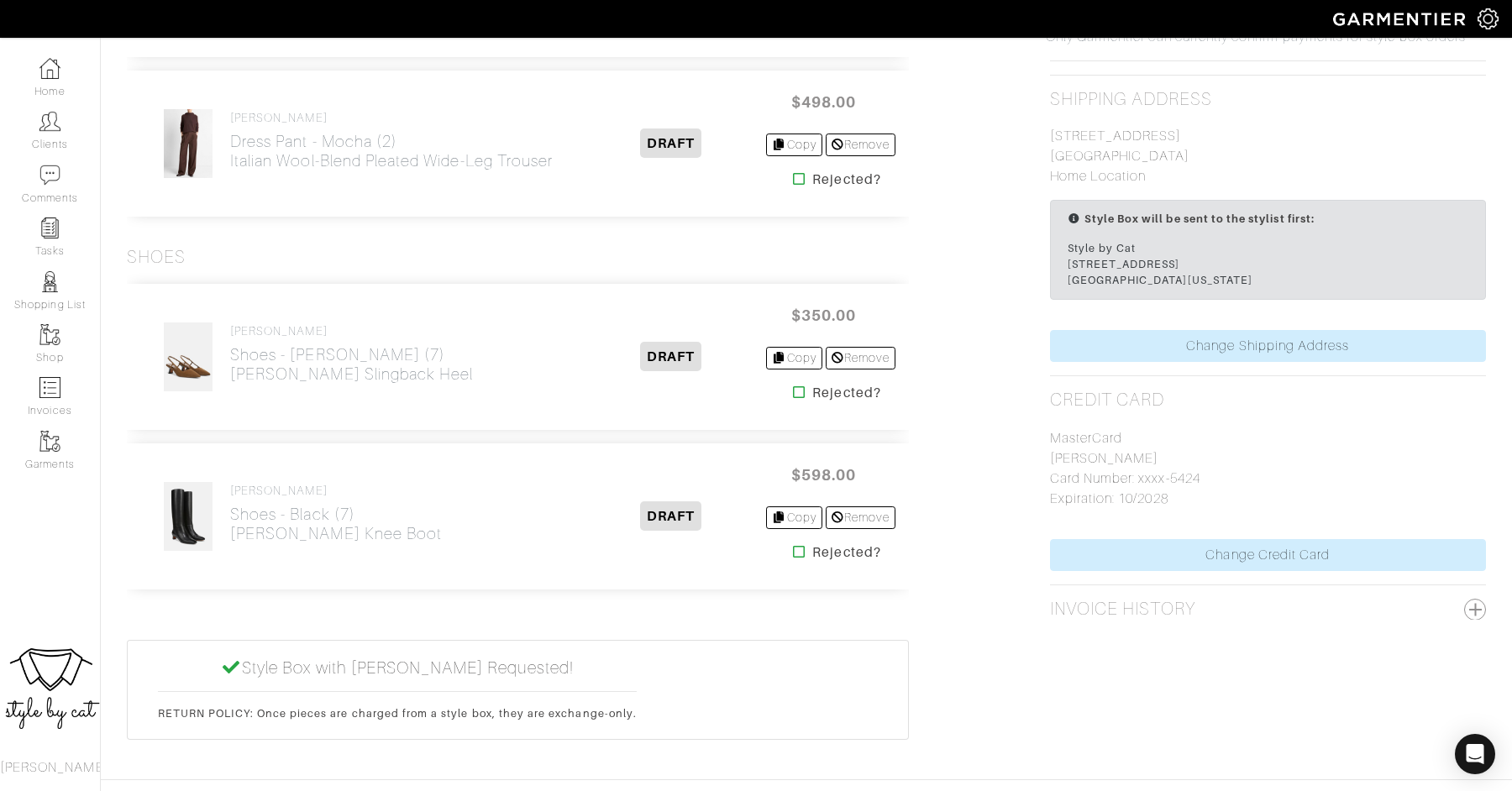
scroll to position [1052, 0]
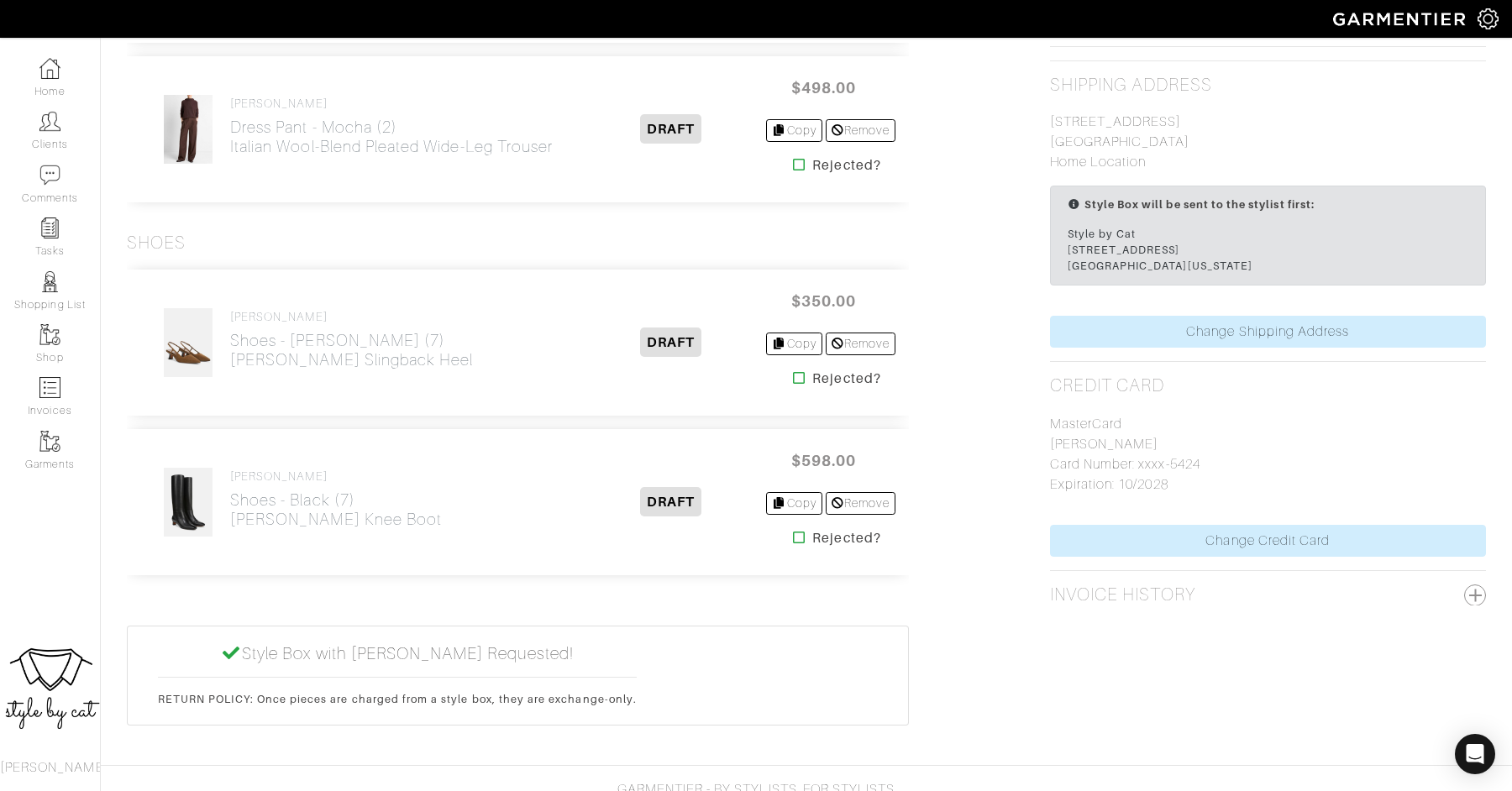
click at [795, 532] on icon at bounding box center [799, 537] width 12 height 13
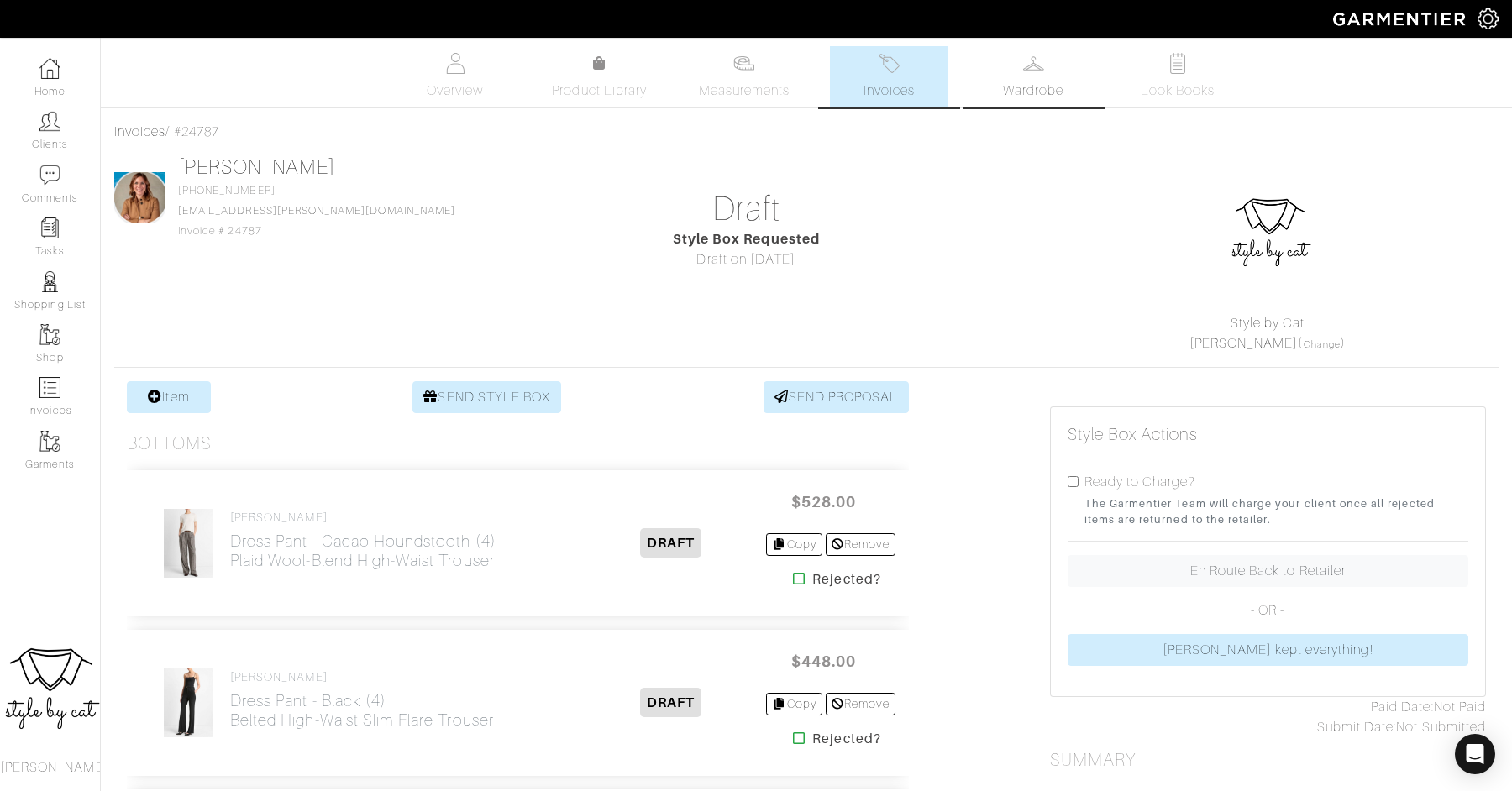
click at [995, 107] on link "Wardrobe" at bounding box center [1033, 76] width 117 height 61
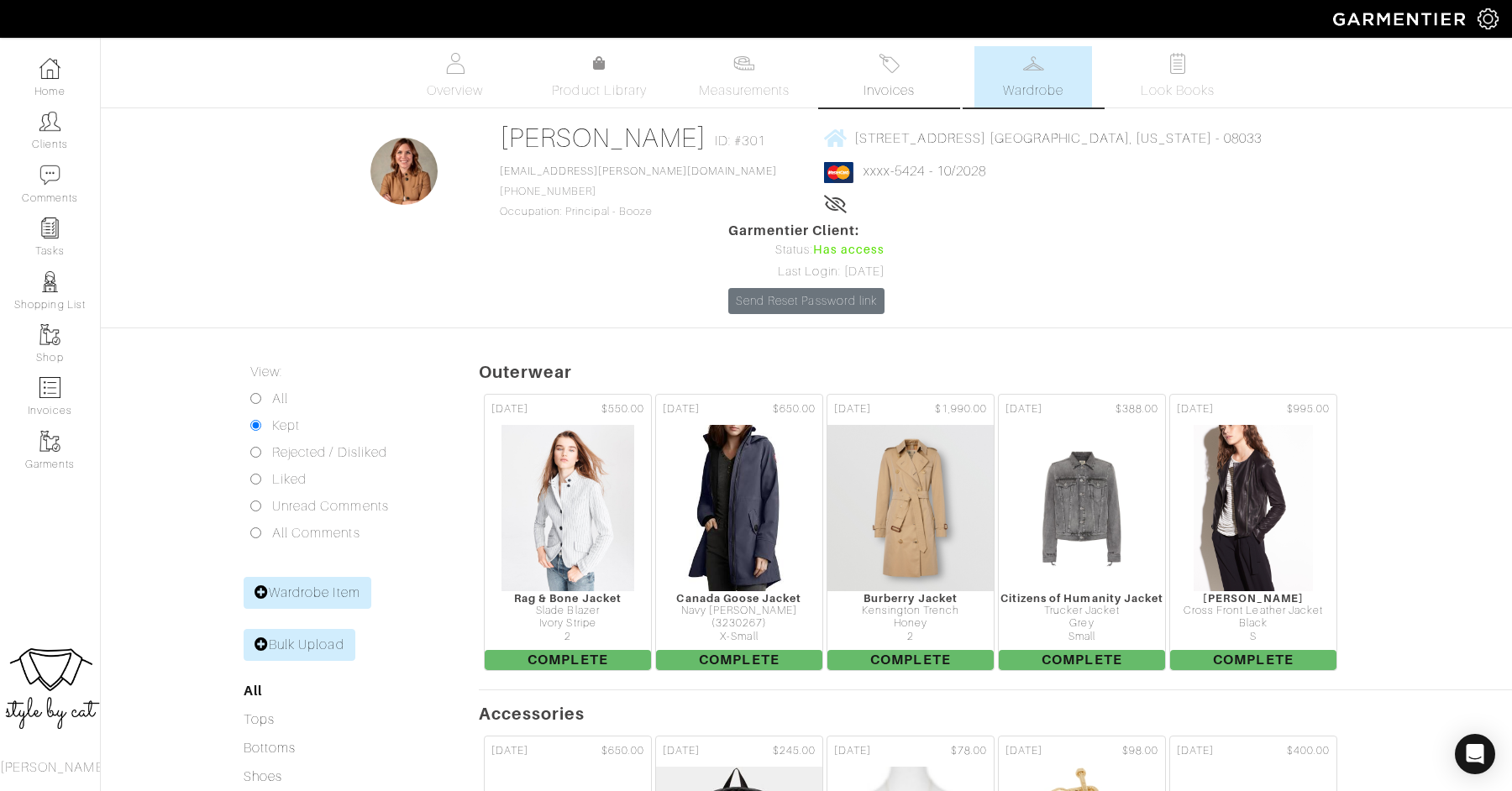
click at [916, 59] on link "Invoices" at bounding box center [888, 76] width 117 height 61
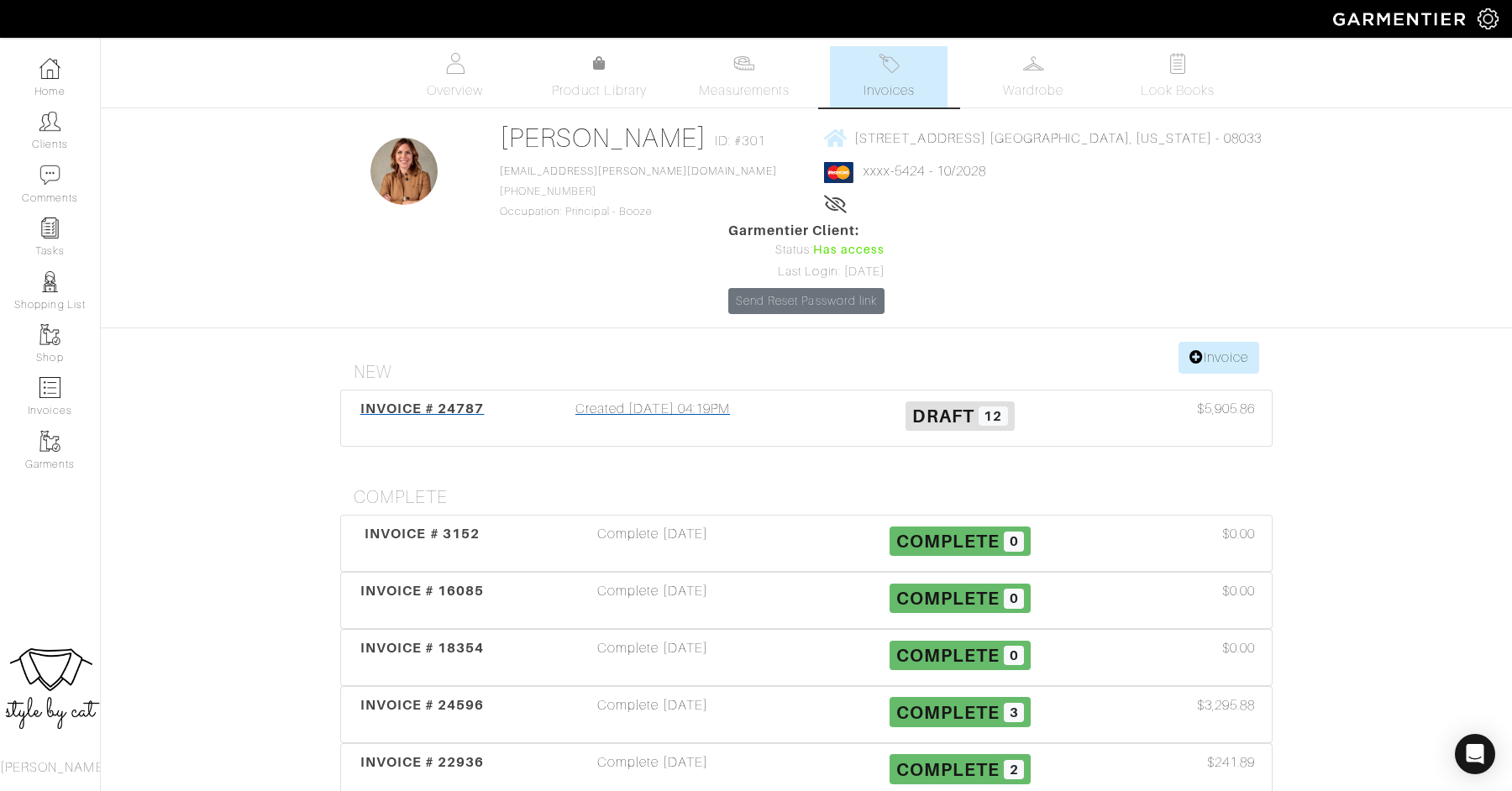
click at [429, 400] on span "INVOICE # 24787" at bounding box center [423, 408] width 124 height 16
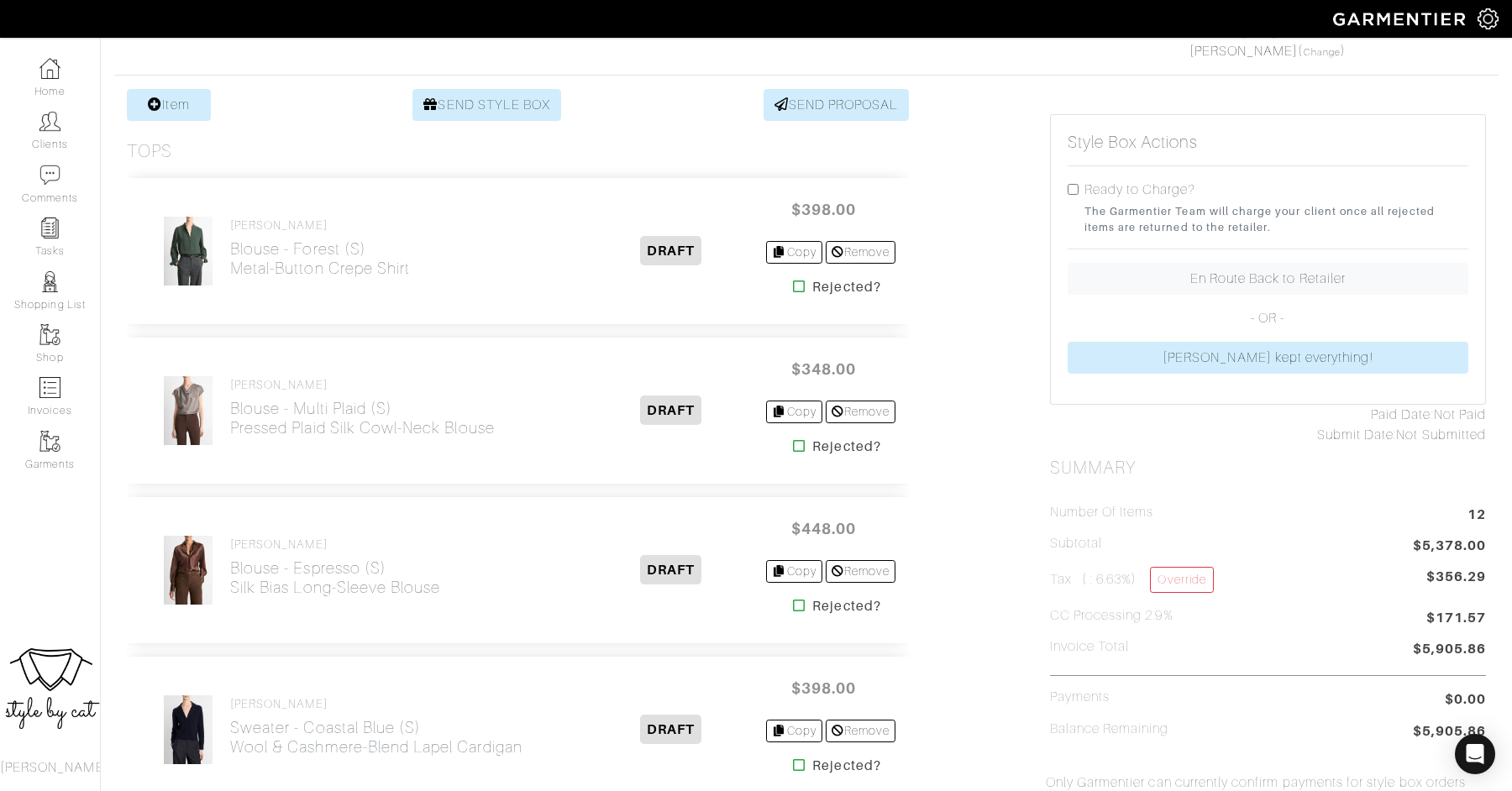
scroll to position [274, 0]
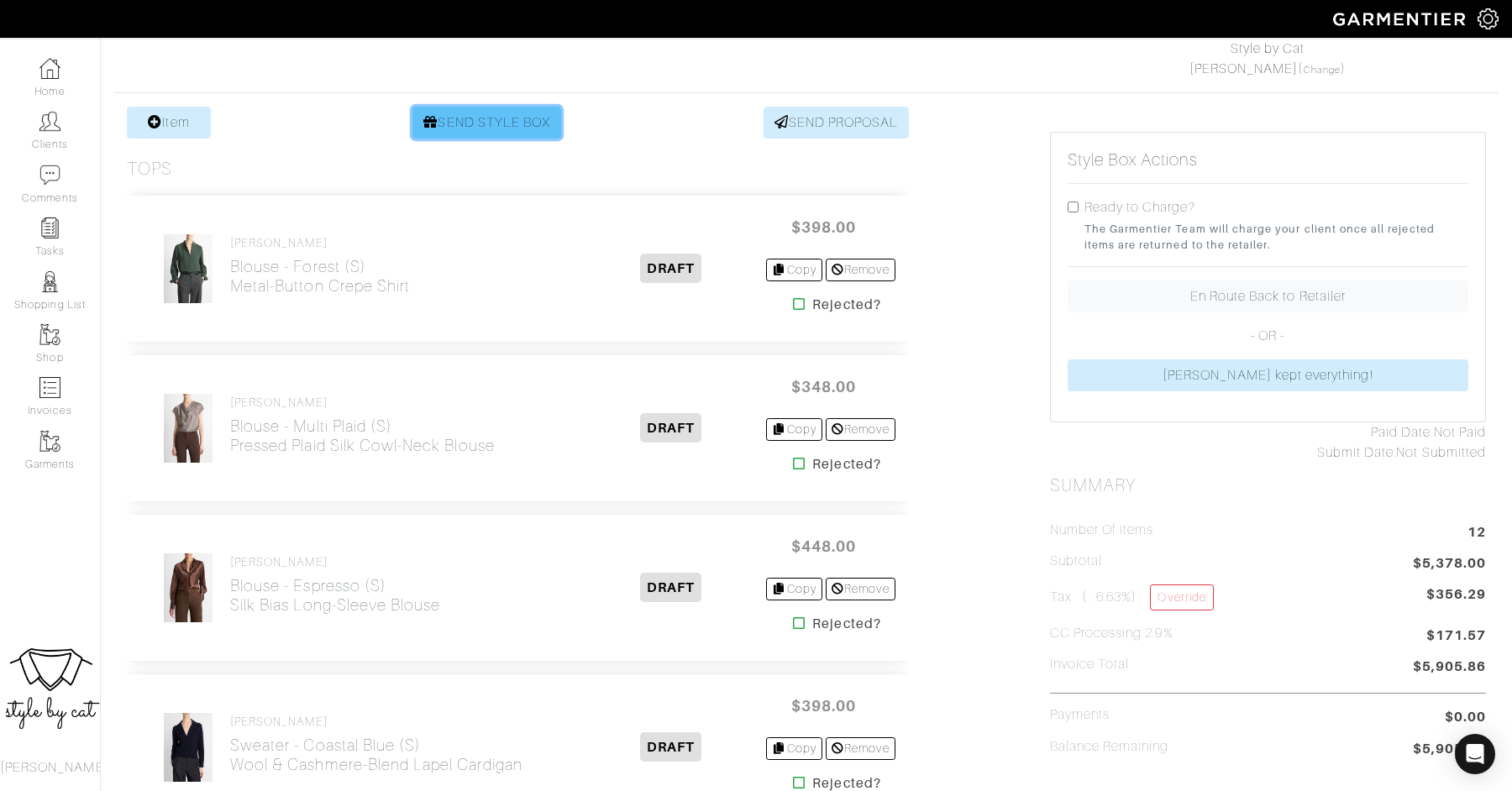
click at [545, 134] on link "SEND STYLE BOX" at bounding box center [487, 123] width 148 height 32
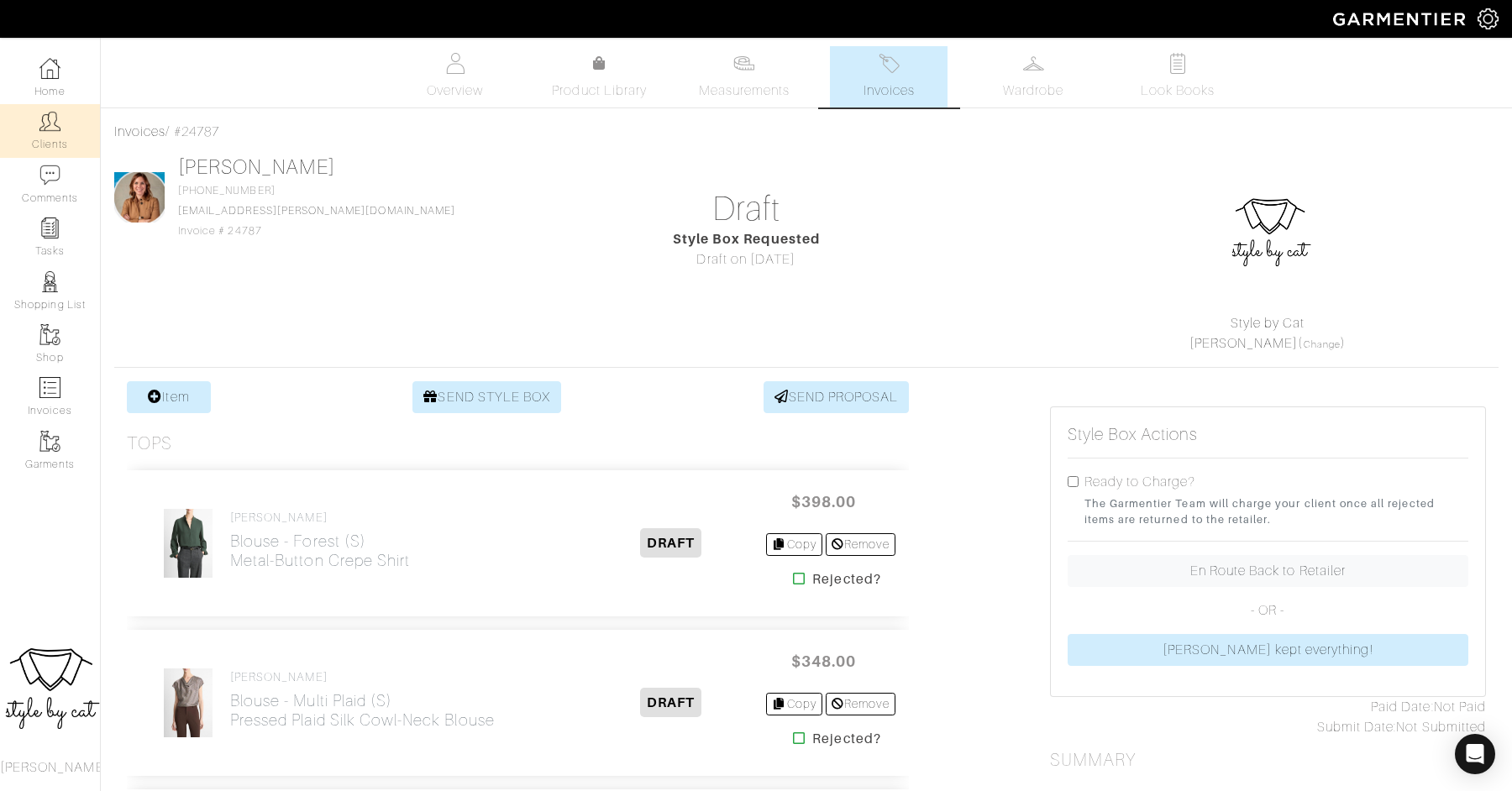
click at [55, 149] on link "Clients" at bounding box center [50, 131] width 100 height 53
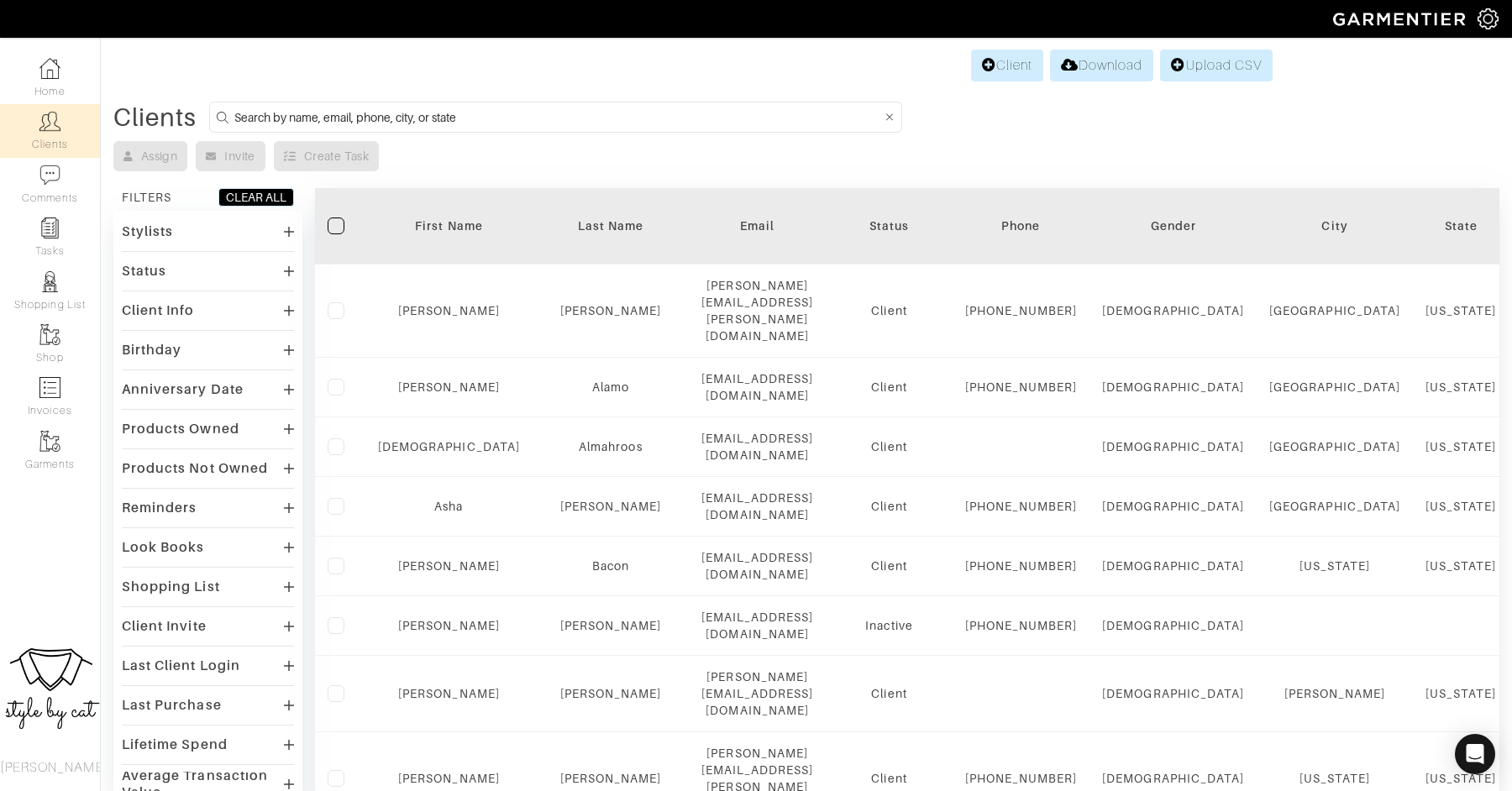
click at [428, 108] on input at bounding box center [557, 117] width 647 height 21
type input "samantha"
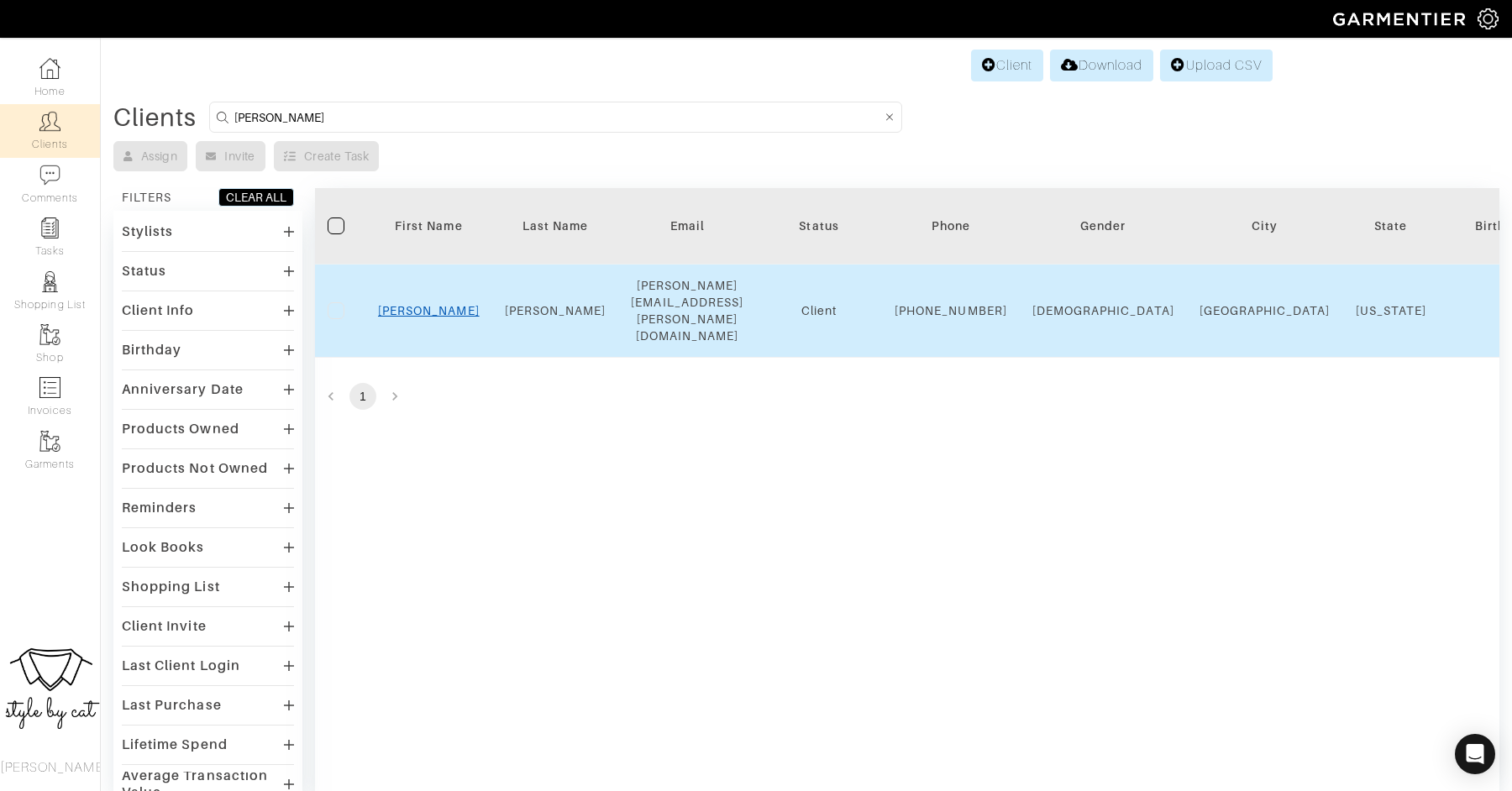
click at [435, 304] on link "Samantha" at bounding box center [429, 311] width 101 height 13
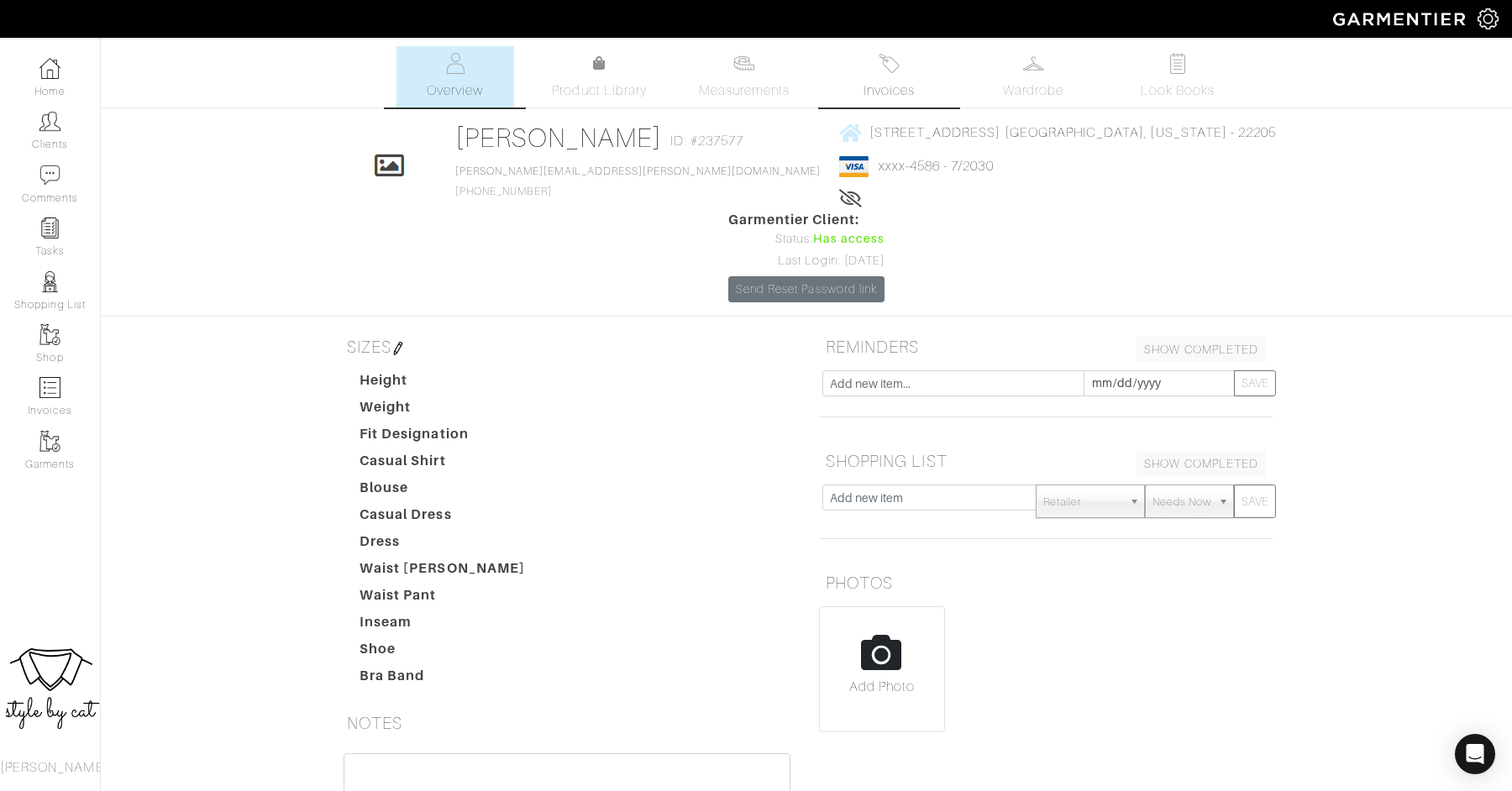
click at [900, 84] on span "Invoices" at bounding box center [889, 90] width 52 height 20
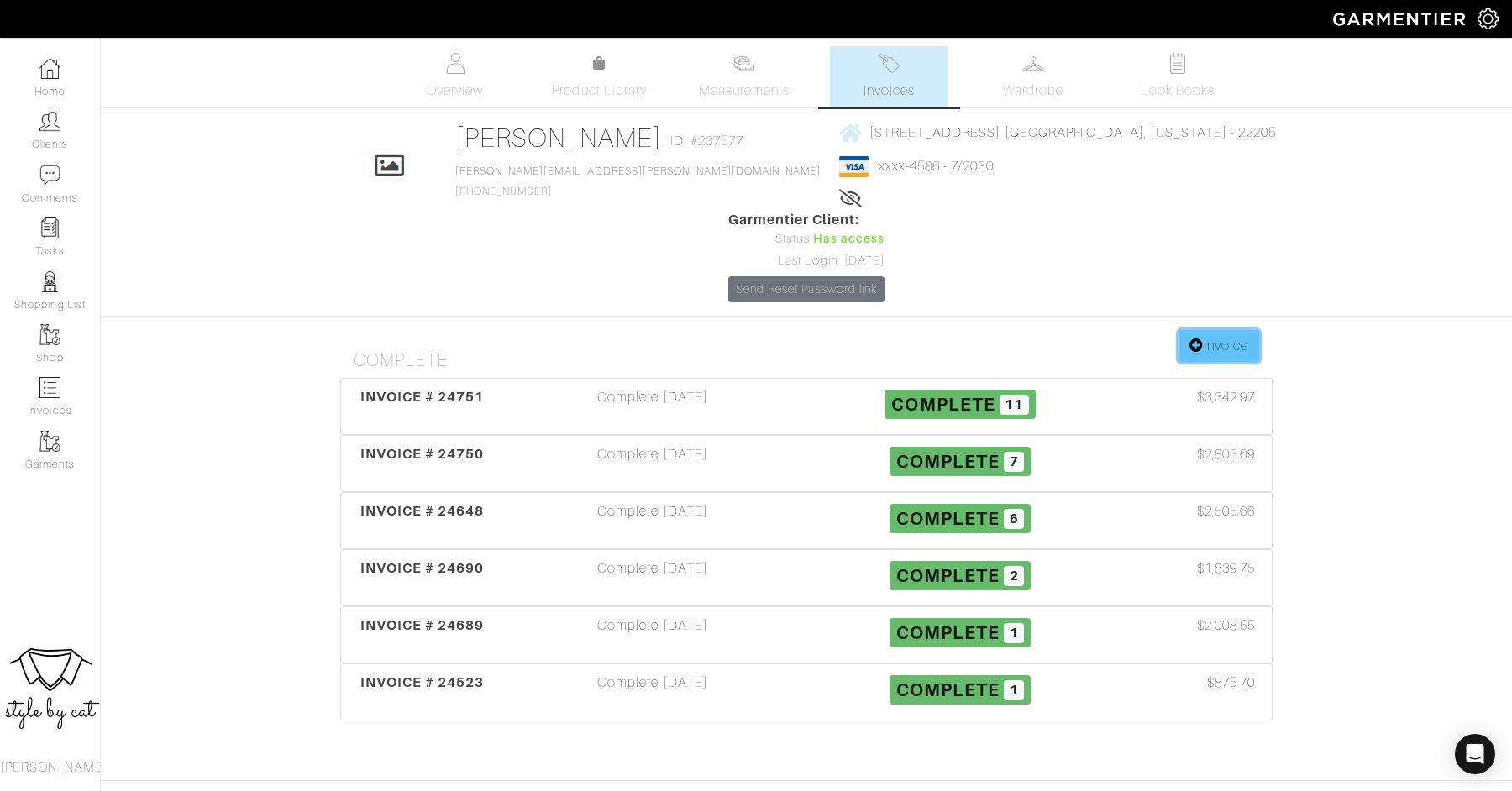
click at [1192, 330] on link "Invoice" at bounding box center [1219, 346] width 81 height 32
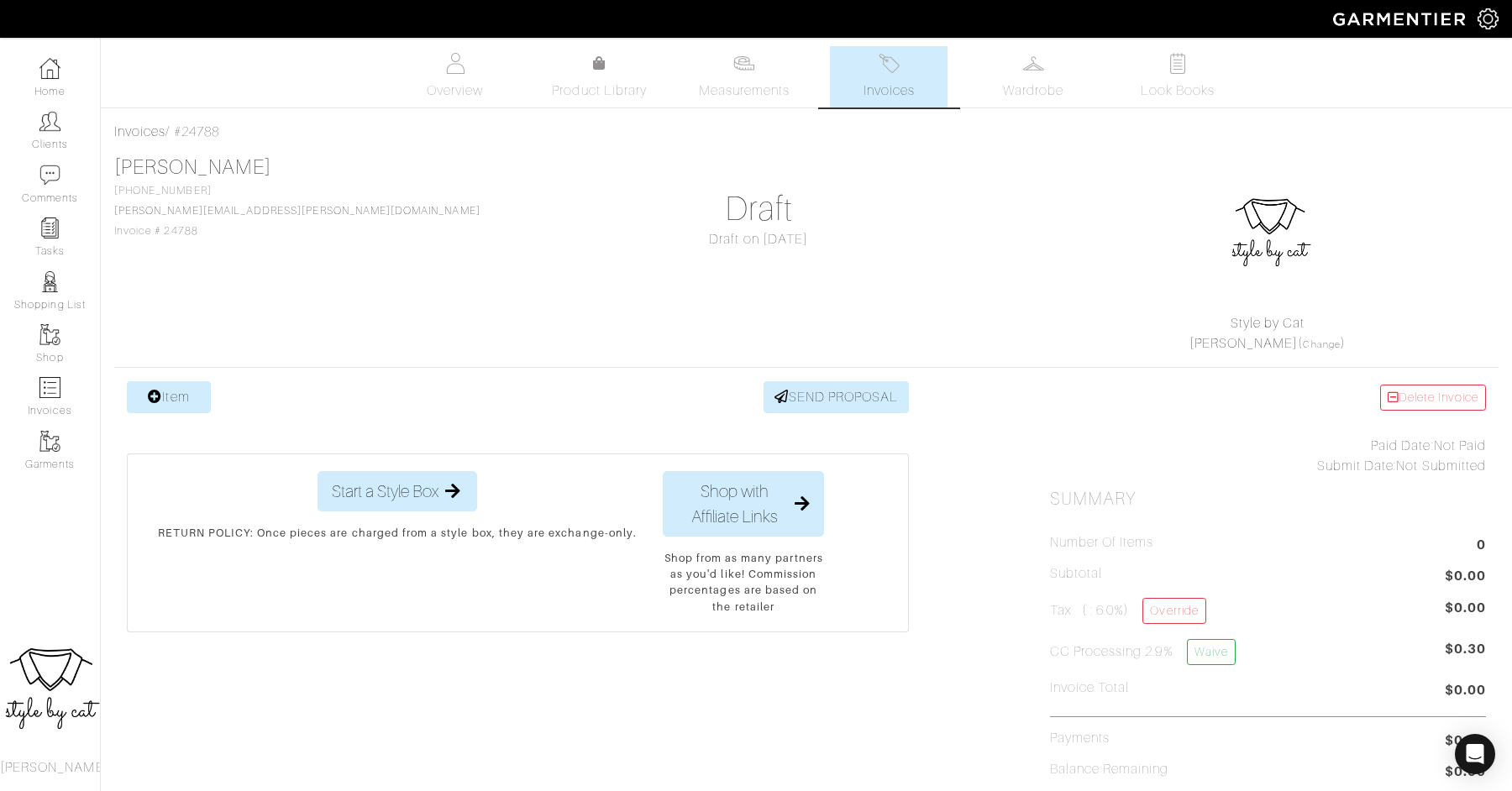
click at [873, 79] on link "Invoices" at bounding box center [888, 76] width 117 height 61
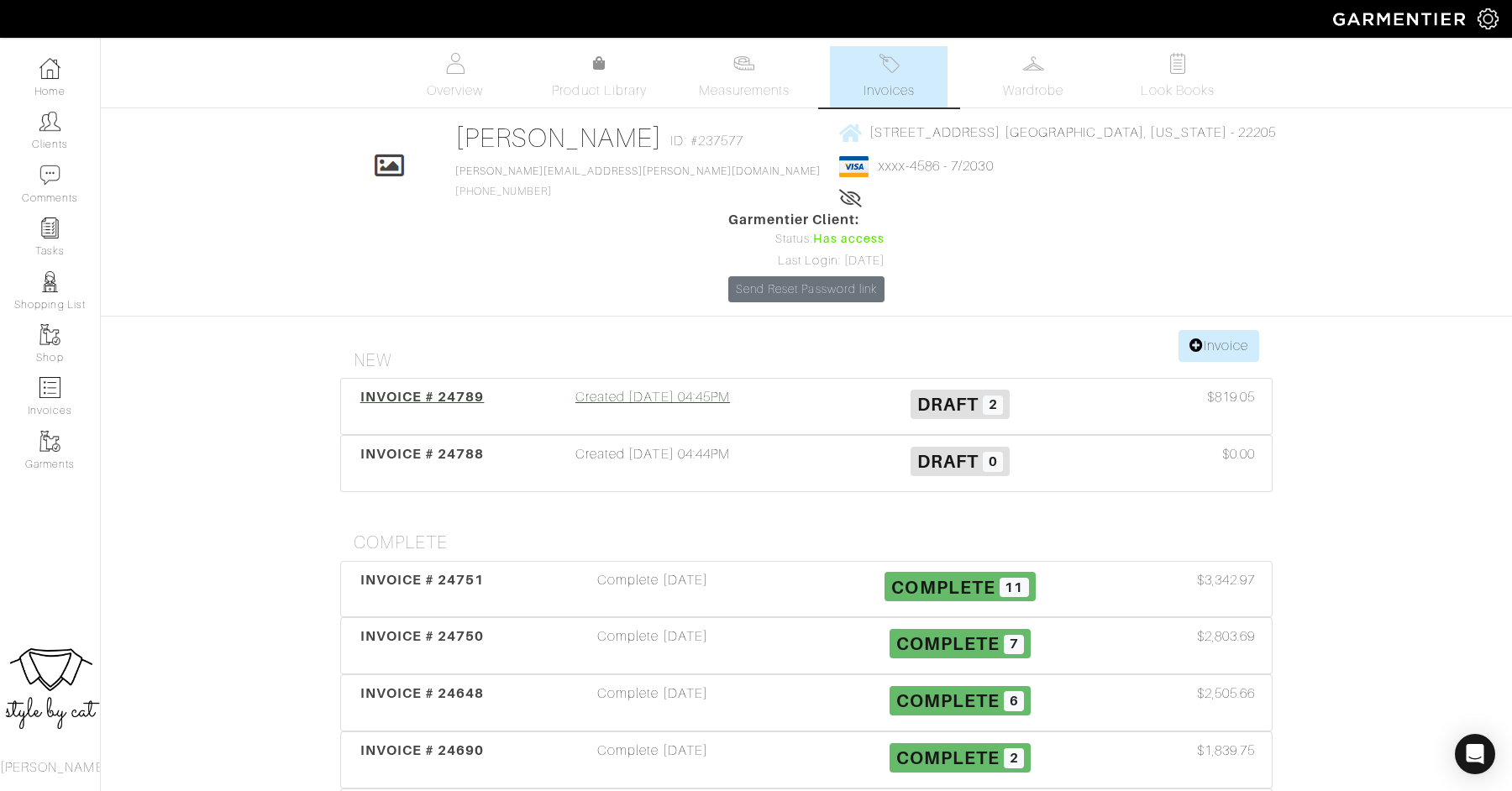
click at [418, 389] on span "INVOICE # 24789" at bounding box center [423, 396] width 124 height 16
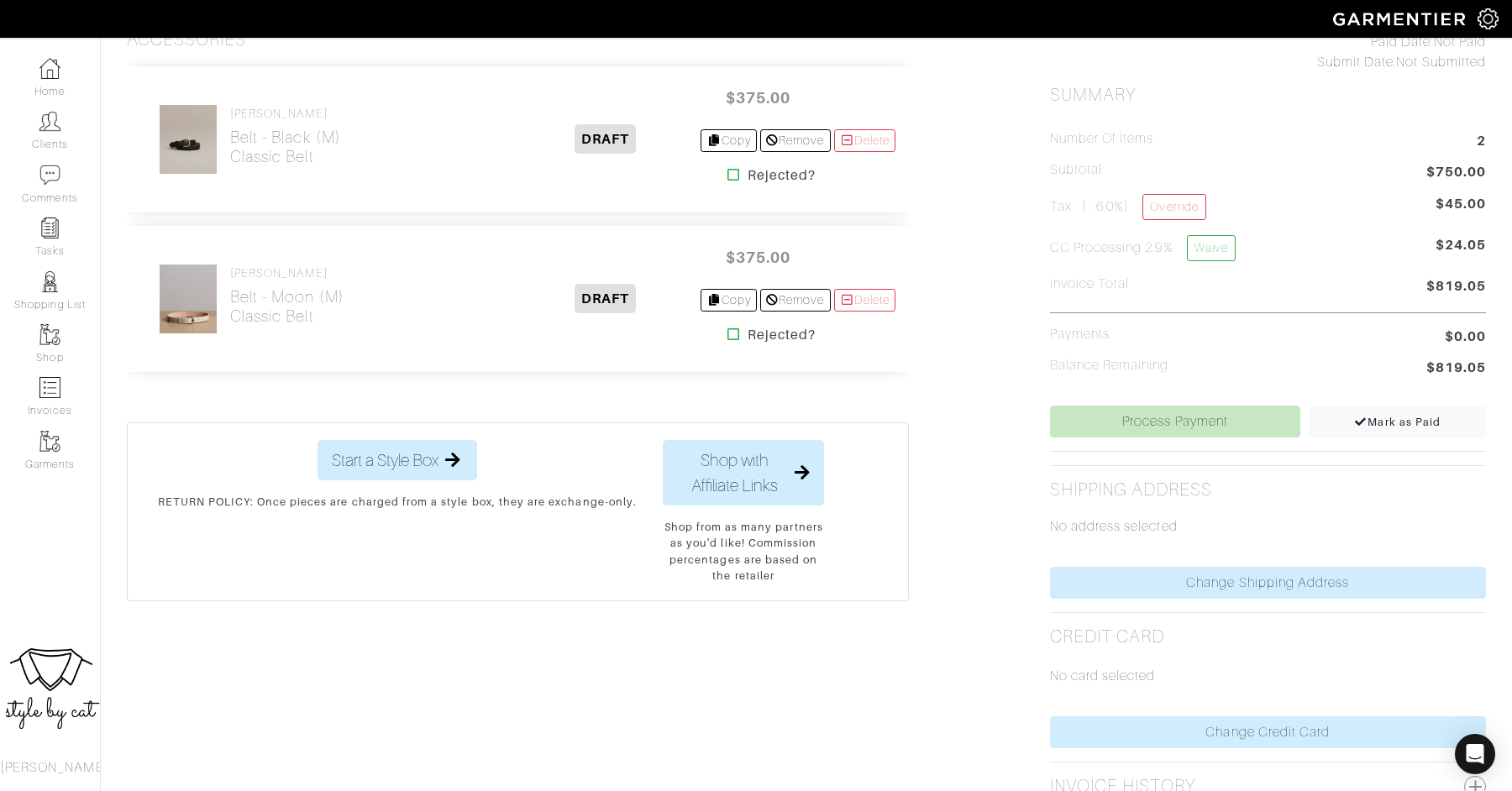
scroll to position [443, 0]
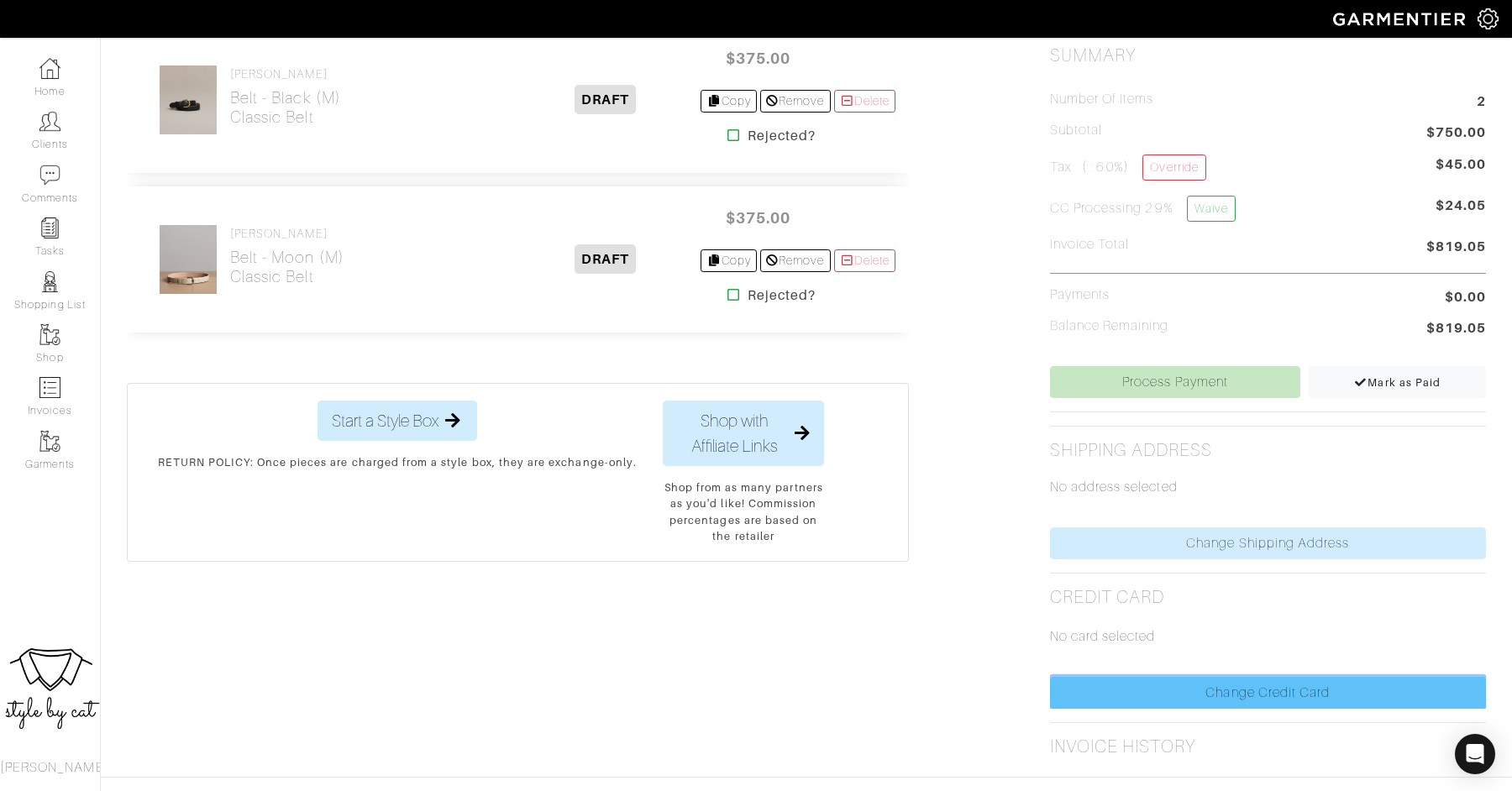
click at [1122, 677] on link "Change Credit Card" at bounding box center [1269, 693] width 436 height 32
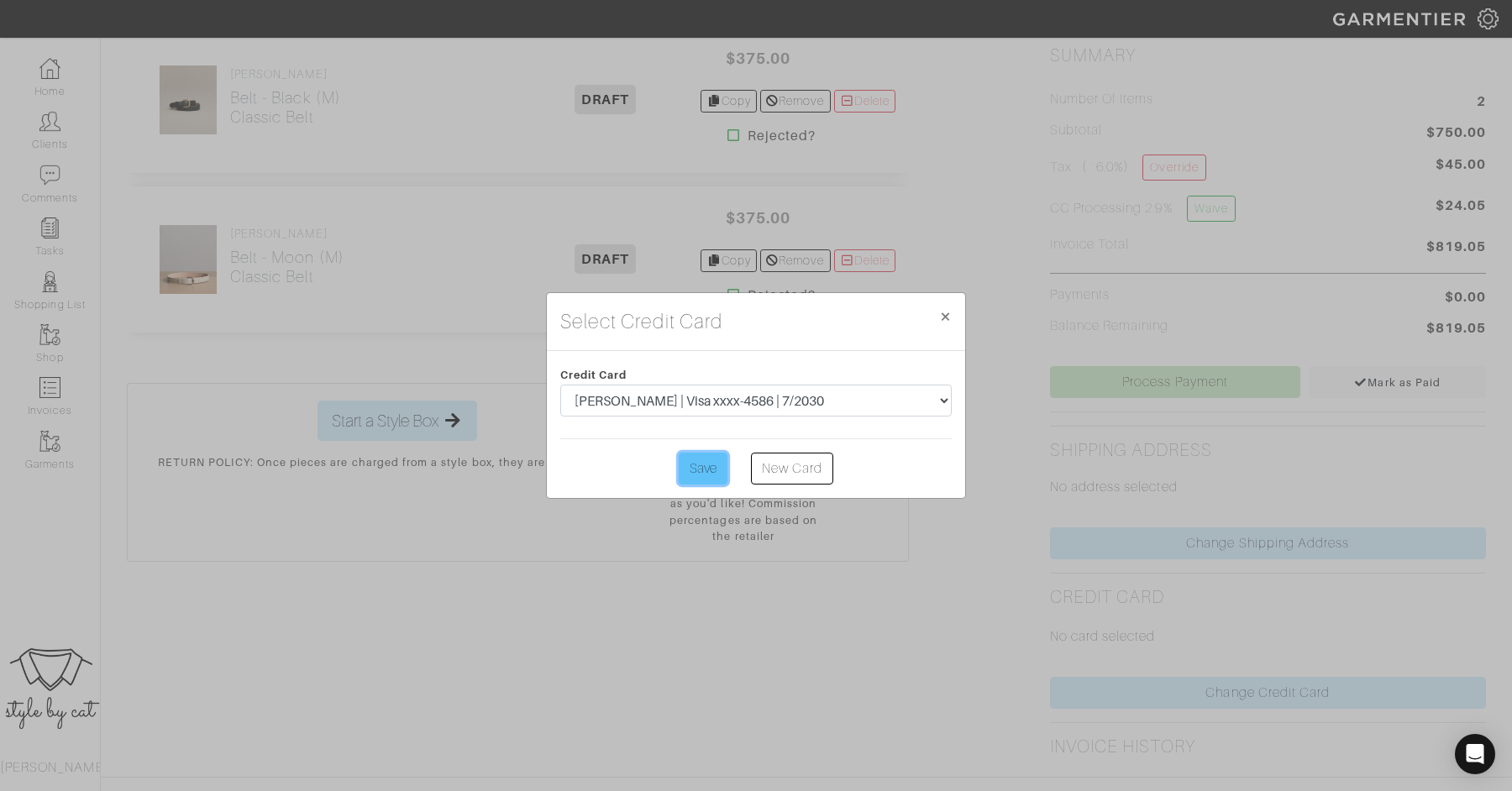
click at [691, 481] on input "Save" at bounding box center [703, 469] width 49 height 32
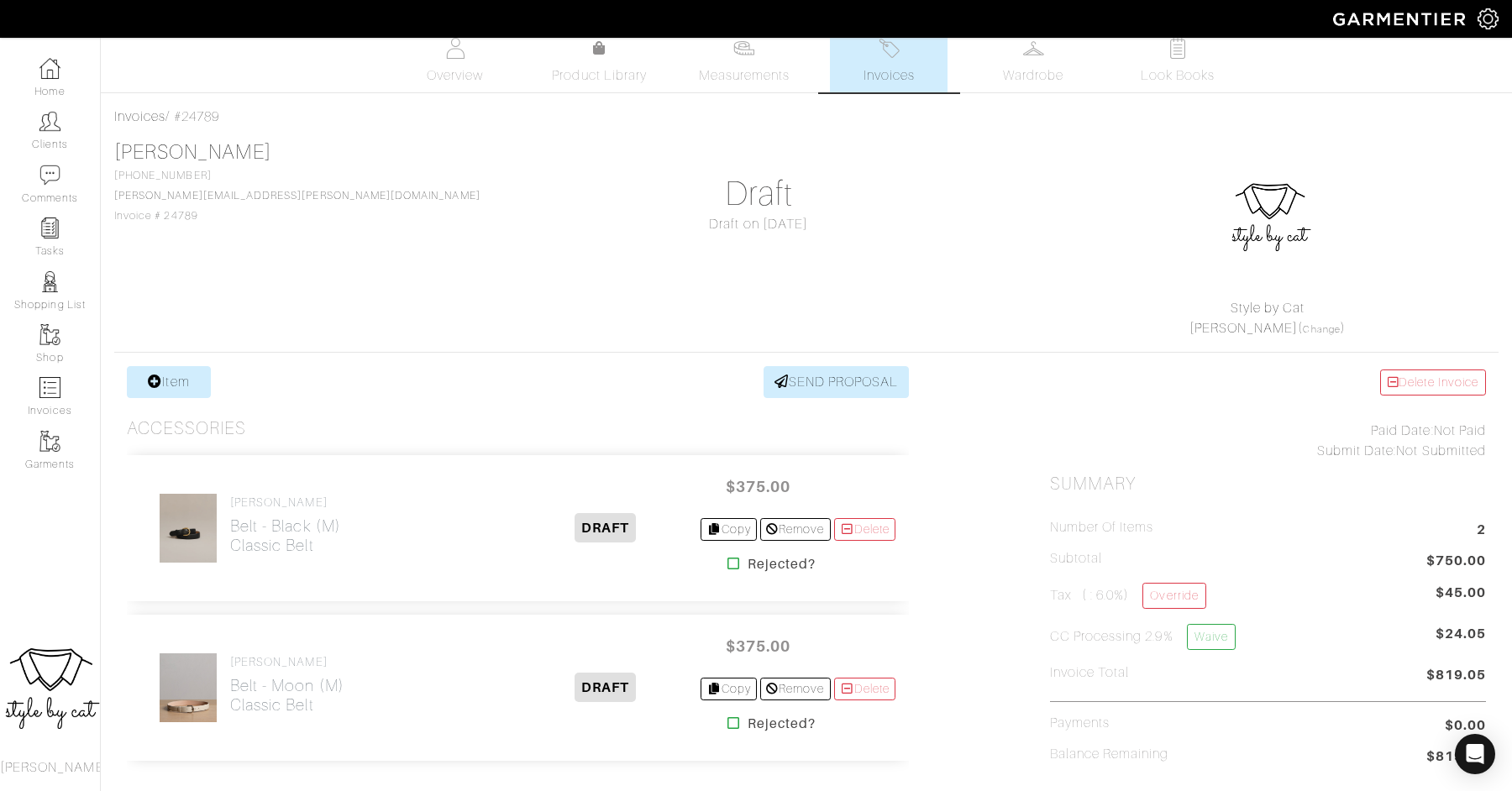
scroll to position [12, 0]
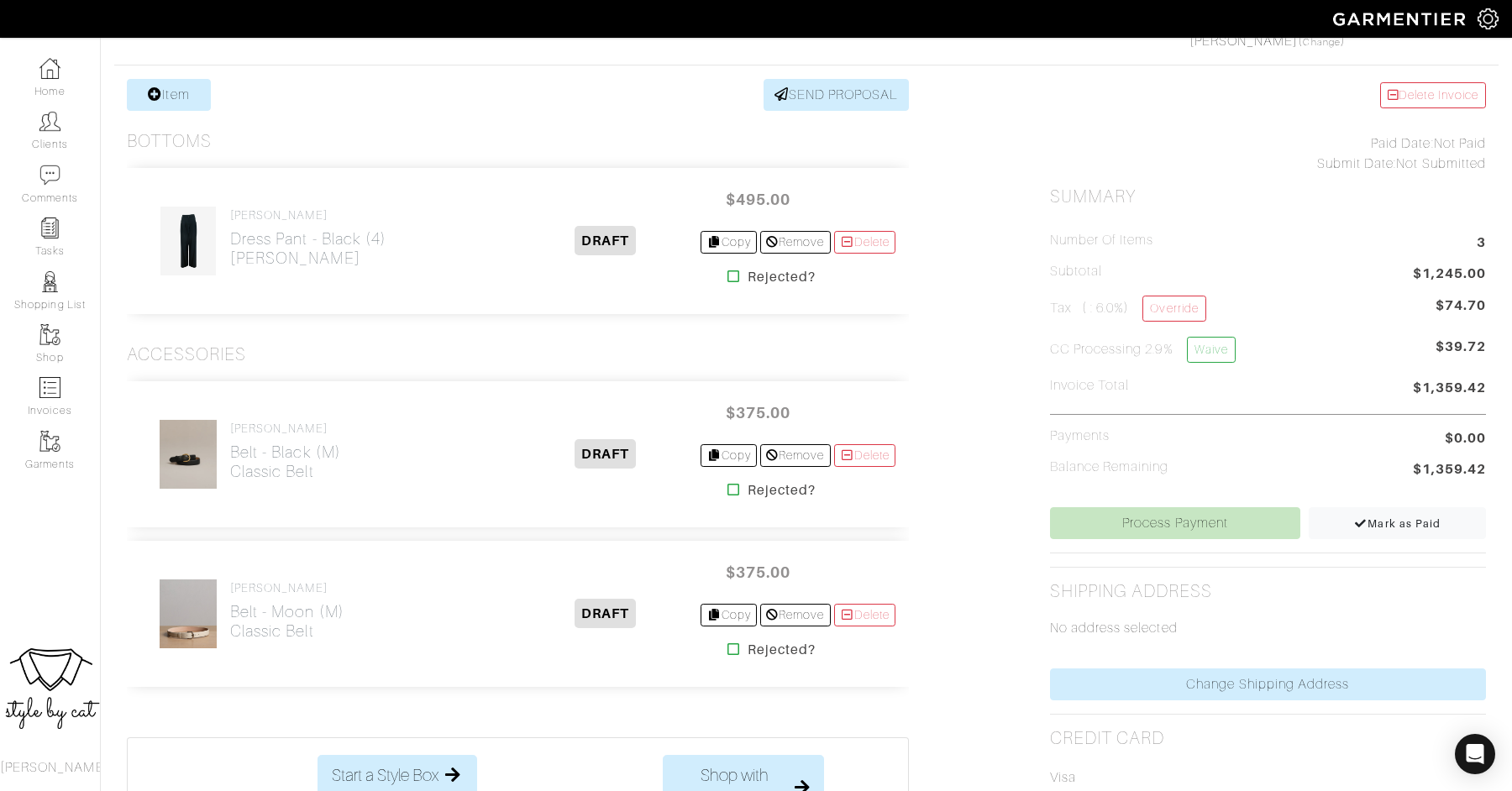
scroll to position [304, 0]
click at [1102, 520] on link "Process Payment" at bounding box center [1176, 521] width 251 height 32
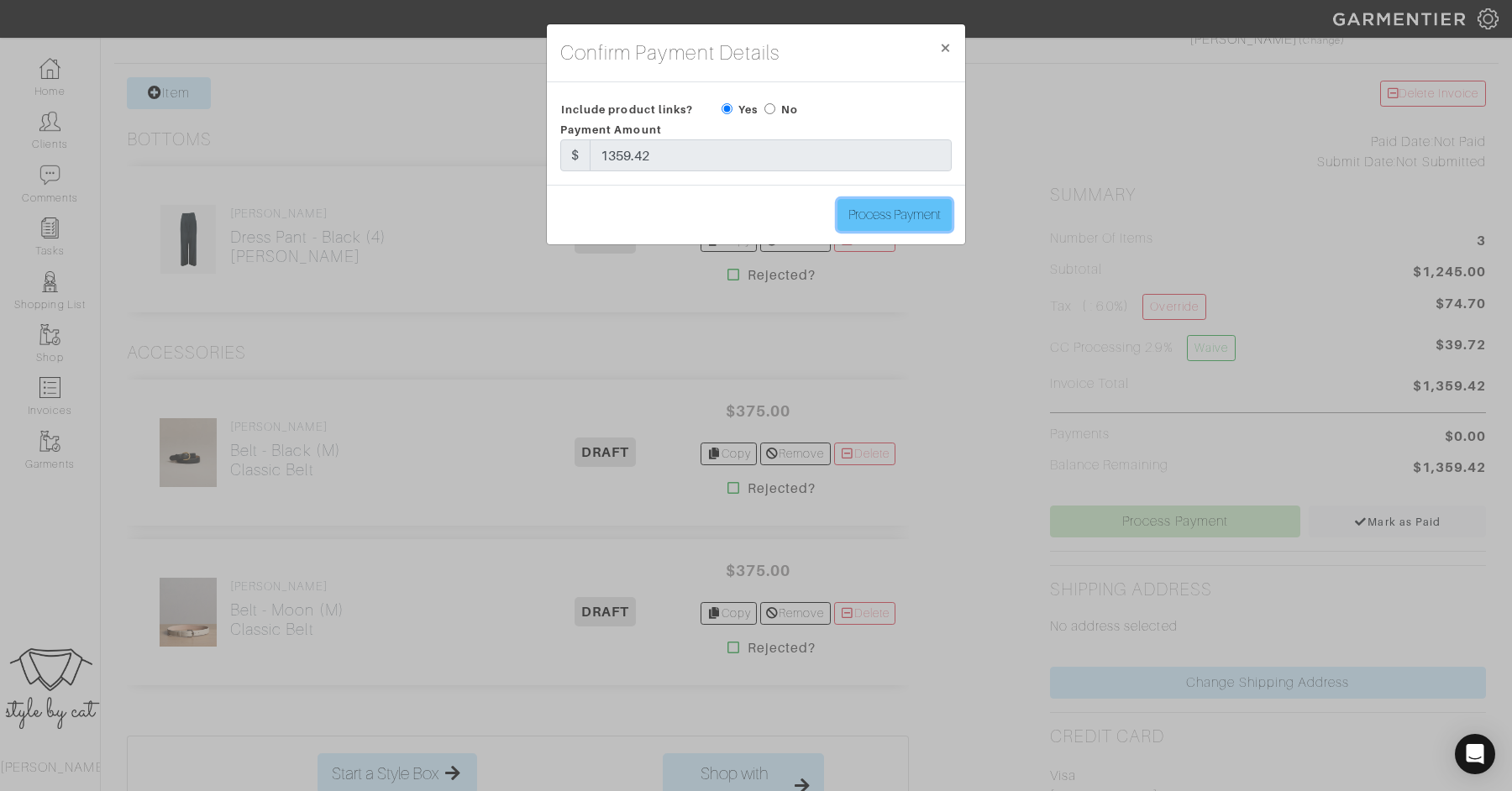
click at [873, 218] on input "Process Payment" at bounding box center [895, 215] width 115 height 32
type input "Process Payment"
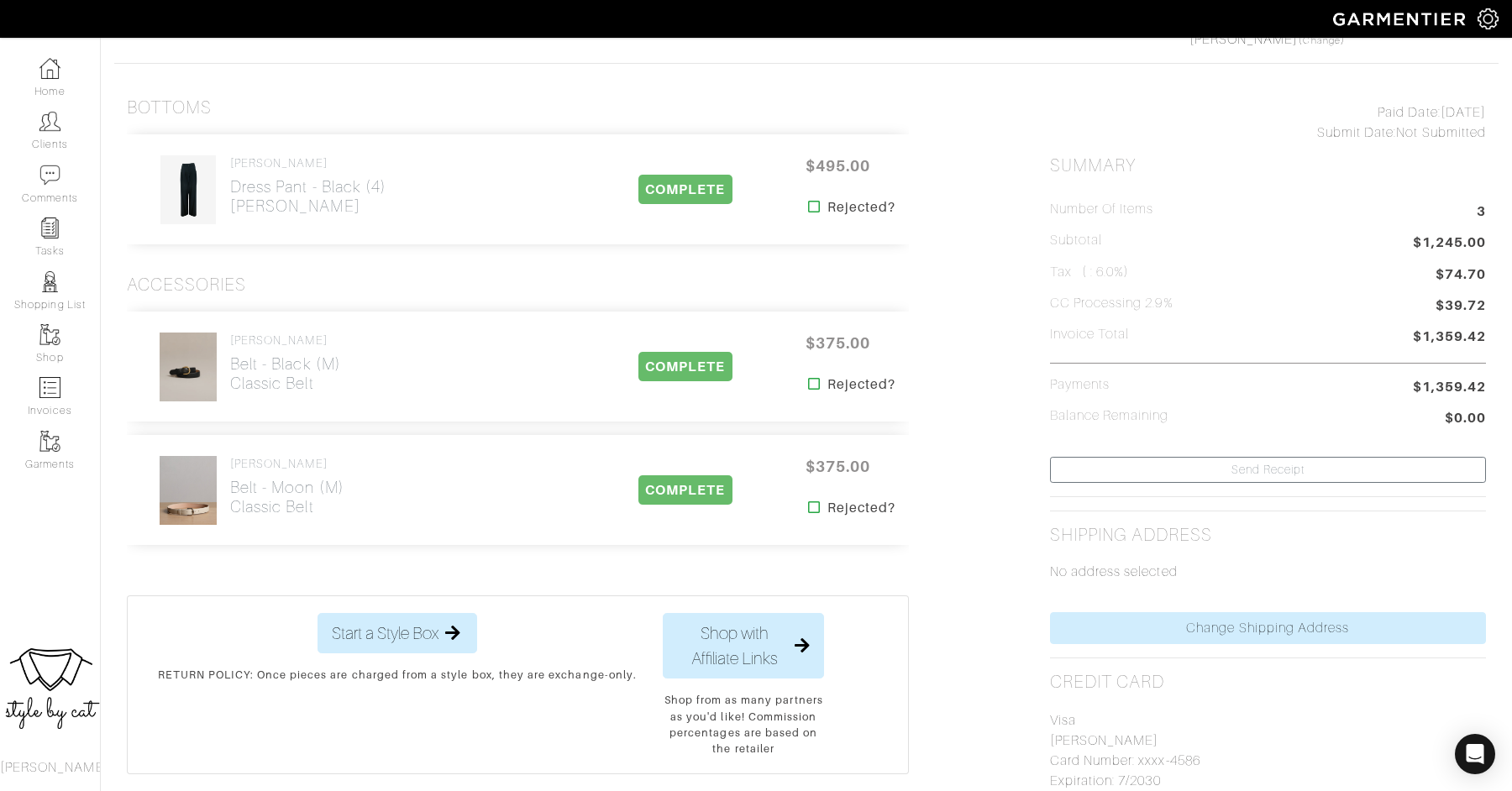
scroll to position [0, 0]
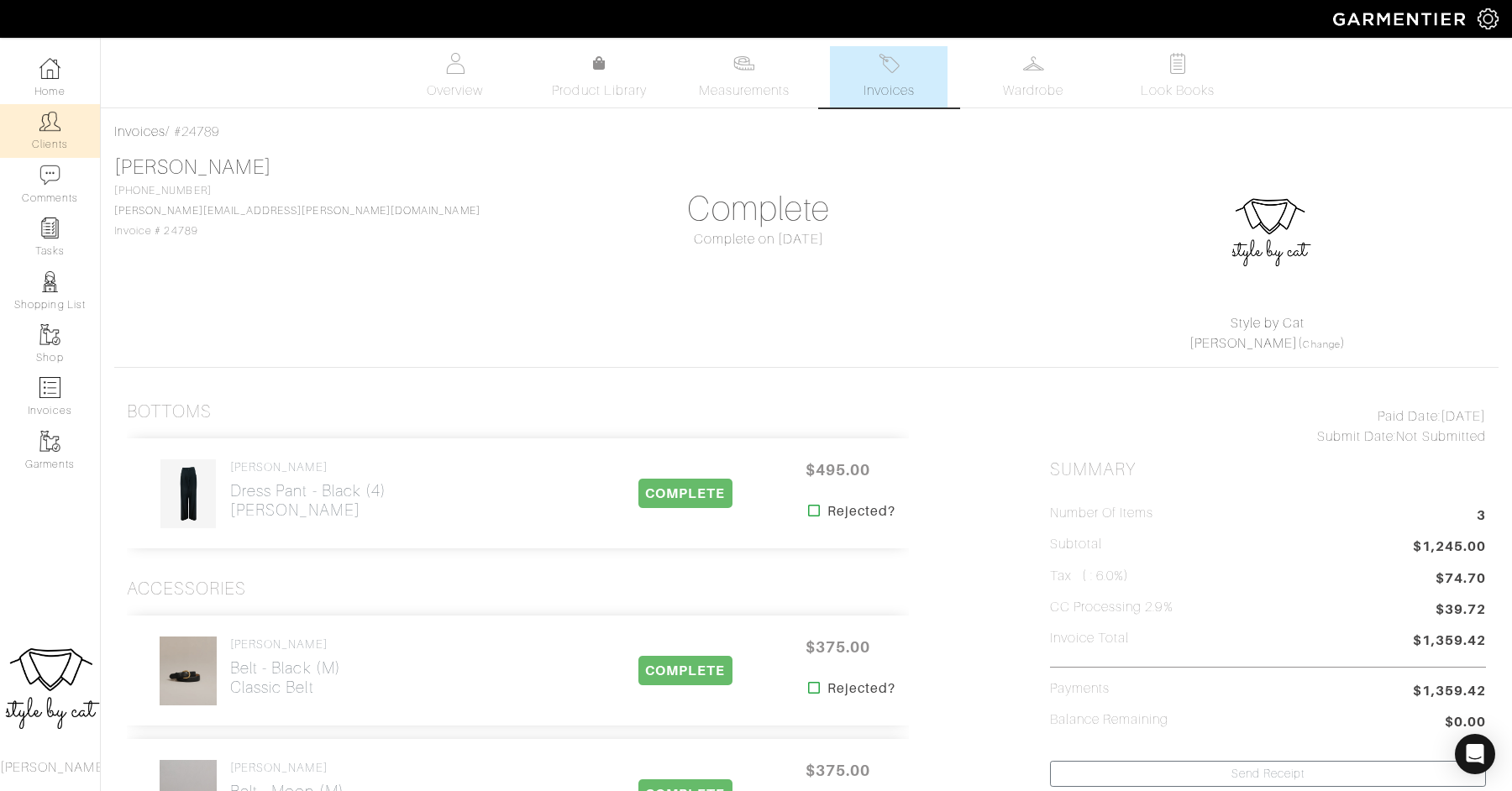
click at [46, 133] on link "Clients" at bounding box center [50, 131] width 100 height 53
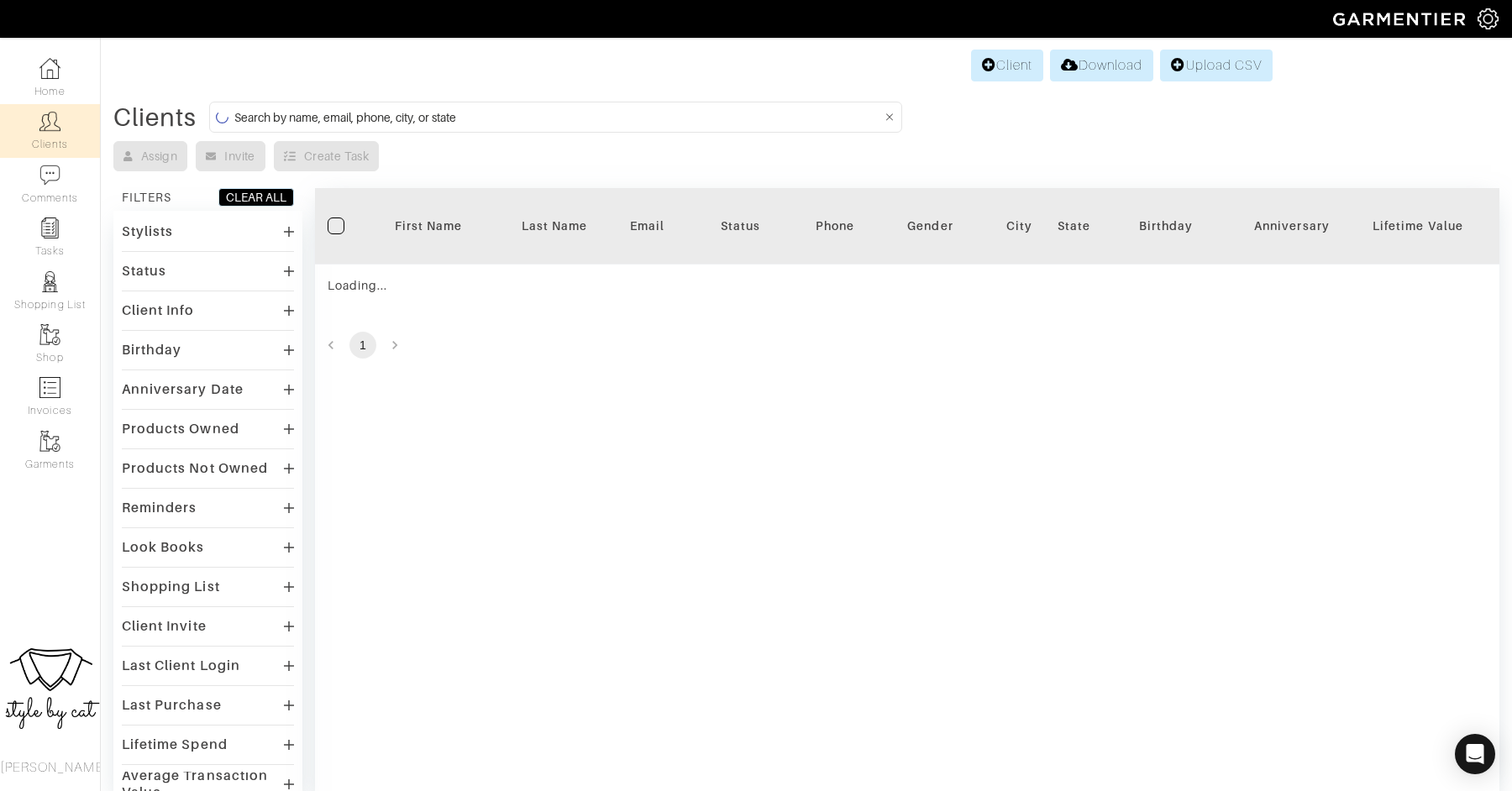
click at [377, 116] on input at bounding box center [557, 117] width 647 height 21
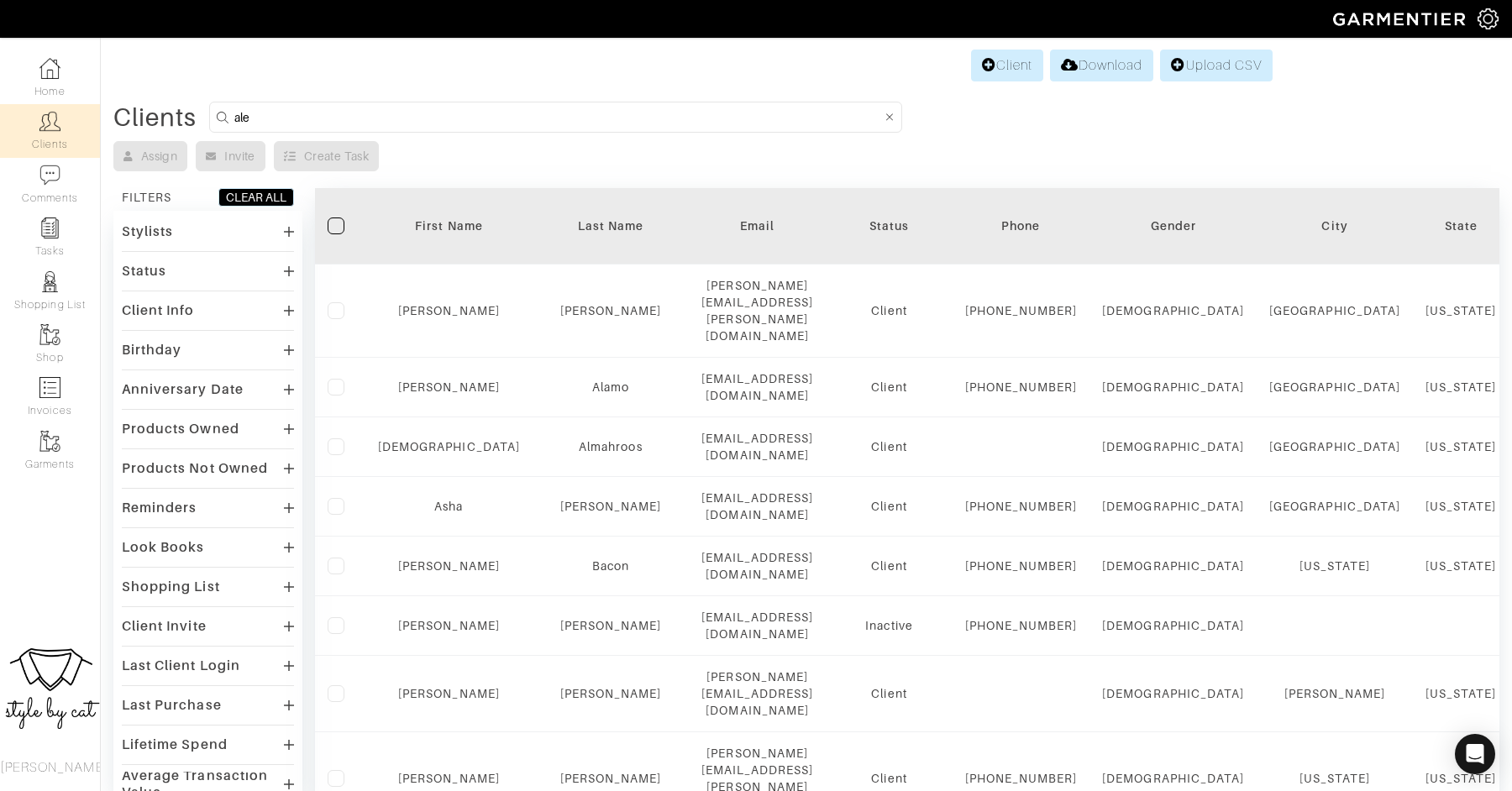
type input "[PERSON_NAME]"
